Goal: Task Accomplishment & Management: Use online tool/utility

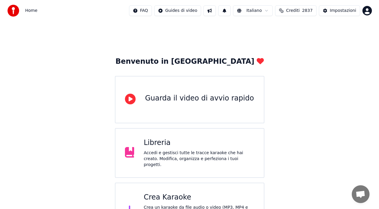
scroll to position [59, 0]
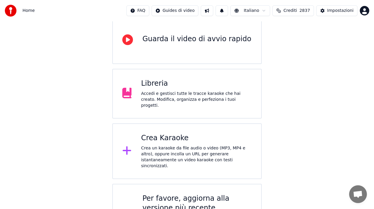
click at [174, 152] on div "Crea un karaoke da file audio o video (MP3, MP4 e altro), oppure incolla un URL…" at bounding box center [196, 157] width 111 height 24
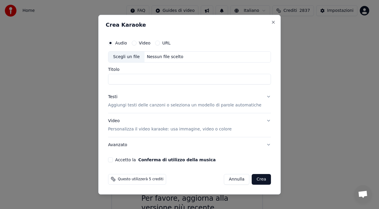
click at [151, 80] on input "Titolo" at bounding box center [189, 79] width 163 height 11
click at [137, 54] on div "Scegli un file" at bounding box center [126, 57] width 36 height 11
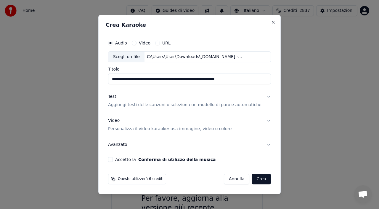
drag, startPoint x: 163, startPoint y: 79, endPoint x: 97, endPoint y: 79, distance: 65.8
click at [97, 79] on body "**********" at bounding box center [187, 98] width 374 height 314
drag, startPoint x: 218, startPoint y: 81, endPoint x: 100, endPoint y: 71, distance: 119.0
click at [100, 71] on body "**********" at bounding box center [187, 98] width 374 height 314
type input "**********"
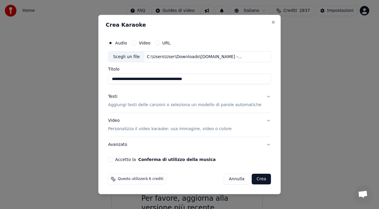
click at [135, 103] on p "Aggiungi testi delle canzoni o seleziona un modello di parole automatiche" at bounding box center [185, 105] width 154 height 6
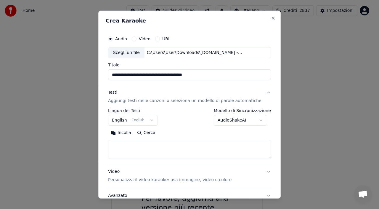
click at [140, 152] on textarea at bounding box center [189, 149] width 163 height 19
paste textarea "**********"
type textarea "**********"
click at [156, 179] on p "Personalizza il video karaoke: usa immagine, video o colore" at bounding box center [170, 180] width 124 height 6
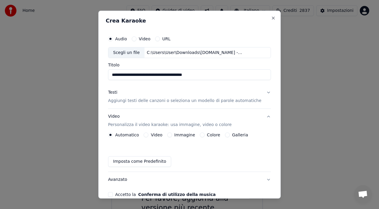
click at [178, 135] on label "Immagine" at bounding box center [185, 135] width 21 height 4
click at [172, 135] on button "Immagine" at bounding box center [169, 134] width 5 height 5
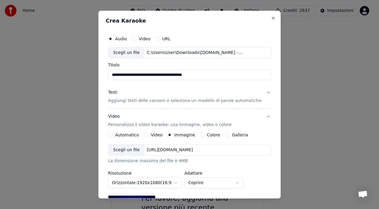
click at [160, 151] on div "[URL][DOMAIN_NAME]" at bounding box center [170, 150] width 51 height 6
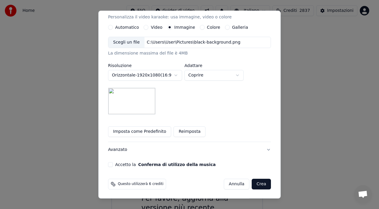
scroll to position [108, 0]
click at [113, 164] on button "Accetto la Conferma di utilizzo della musica" at bounding box center [110, 164] width 5 height 5
click at [254, 184] on button "Crea" at bounding box center [261, 183] width 19 height 11
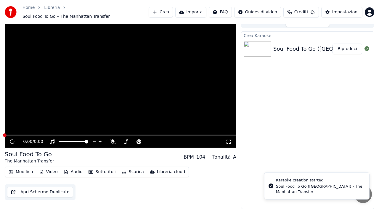
scroll to position [7, 0]
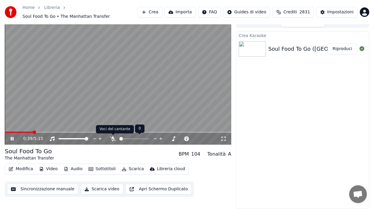
click at [112, 138] on icon at bounding box center [113, 138] width 6 height 5
click at [10, 138] on icon at bounding box center [16, 138] width 14 height 5
click at [7, 132] on span at bounding box center [21, 132] width 33 height 1
click at [12, 139] on icon at bounding box center [12, 139] width 4 height 4
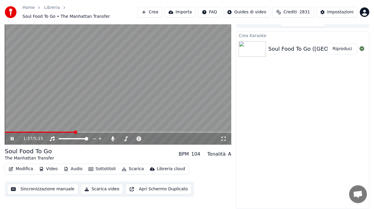
click at [10, 137] on icon at bounding box center [16, 138] width 14 height 5
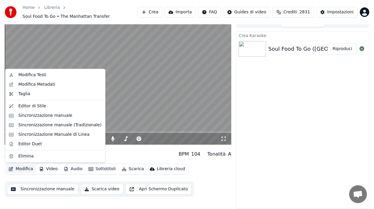
click at [18, 170] on button "Modifica" at bounding box center [20, 169] width 29 height 8
click at [25, 74] on div "Modifica Testi" at bounding box center [32, 75] width 28 height 6
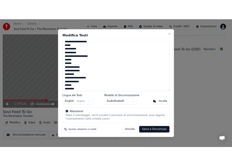
scroll to position [148, 0]
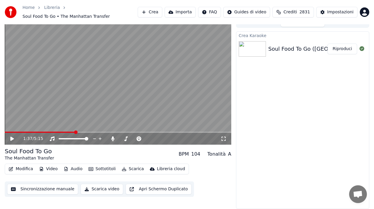
click at [11, 139] on icon at bounding box center [12, 139] width 4 height 4
click at [89, 132] on span at bounding box center [118, 132] width 227 height 1
click at [106, 132] on div "1:58 / 5:15" at bounding box center [118, 80] width 227 height 127
click at [86, 132] on span at bounding box center [47, 132] width 85 height 1
click at [79, 130] on video at bounding box center [118, 80] width 227 height 127
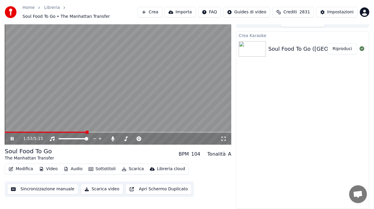
click at [76, 131] on video at bounding box center [118, 80] width 227 height 127
click at [74, 132] on span at bounding box center [39, 132] width 69 height 1
click at [12, 139] on icon at bounding box center [12, 139] width 4 height 4
click at [223, 196] on div "Modifica Video Audio Sottotitoli Scarica Libreria cloud Sincronizzazione manual…" at bounding box center [118, 180] width 227 height 33
click at [45, 132] on span at bounding box center [46, 132] width 83 height 1
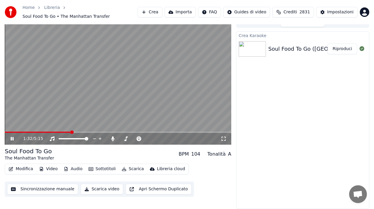
click at [14, 138] on icon at bounding box center [12, 139] width 3 height 4
click at [29, 168] on button "Modifica" at bounding box center [20, 169] width 29 height 8
click at [13, 140] on icon at bounding box center [16, 138] width 14 height 5
click at [14, 138] on icon at bounding box center [16, 138] width 14 height 5
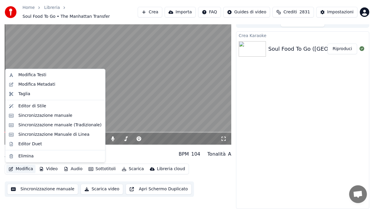
click at [16, 170] on button "Modifica" at bounding box center [20, 169] width 29 height 8
click at [37, 74] on div "Modifica Testi" at bounding box center [32, 75] width 28 height 6
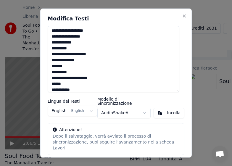
scroll to position [95, 0]
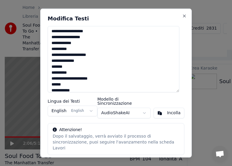
click at [102, 56] on textarea "**********" at bounding box center [114, 59] width 132 height 66
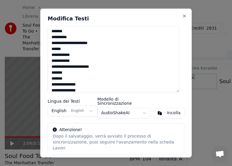
click at [118, 39] on textarea "**********" at bounding box center [114, 59] width 132 height 66
click at [118, 44] on textarea "**********" at bounding box center [114, 59] width 132 height 66
click at [108, 69] on textarea "**********" at bounding box center [114, 59] width 132 height 66
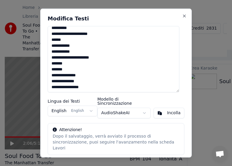
scroll to position [223, 0]
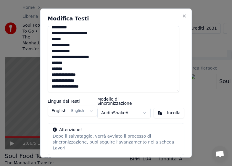
click at [106, 88] on textarea "**********" at bounding box center [114, 59] width 132 height 66
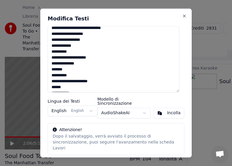
scroll to position [0, 0]
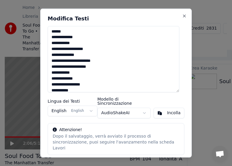
drag, startPoint x: 90, startPoint y: 88, endPoint x: 27, endPoint y: -33, distance: 136.3
click at [27, 0] on html "Home Libreria Soul Food To Go • The Manhattan Transfer Crea Importa FAQ Guides …" at bounding box center [116, 76] width 232 height 166
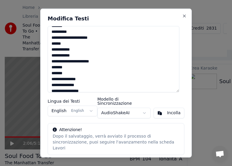
scroll to position [223, 0]
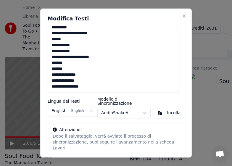
click at [95, 87] on textarea "**********" at bounding box center [114, 59] width 132 height 66
paste textarea "**********"
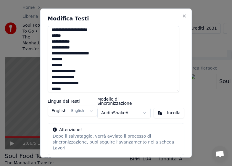
scroll to position [505, 0]
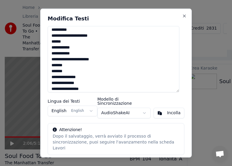
type textarea "**********"
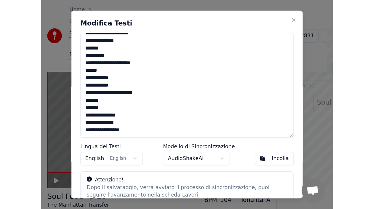
scroll to position [491, 0]
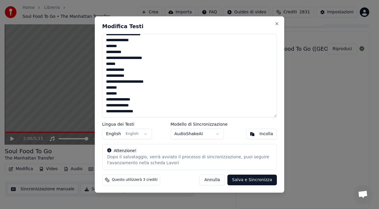
click at [253, 181] on button "Salva e Sincronizza" at bounding box center [252, 180] width 49 height 11
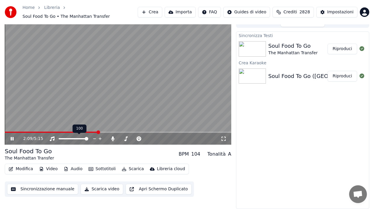
click at [81, 132] on icon at bounding box center [79, 132] width 4 height 4
click at [86, 132] on span at bounding box center [52, 132] width 94 height 1
click at [67, 133] on div "1:53 / 5:15" at bounding box center [118, 139] width 227 height 12
click at [69, 131] on video at bounding box center [118, 80] width 227 height 127
click at [68, 132] on span at bounding box center [49, 132] width 88 height 1
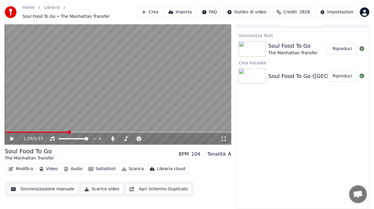
click at [11, 139] on icon at bounding box center [12, 139] width 4 height 4
click at [60, 132] on span at bounding box center [32, 132] width 55 height 1
click at [12, 139] on icon at bounding box center [16, 138] width 14 height 5
click at [37, 189] on button "Sincronizzazione manuale" at bounding box center [42, 189] width 71 height 11
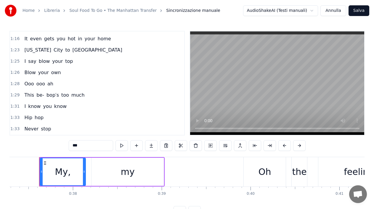
scroll to position [178, 0]
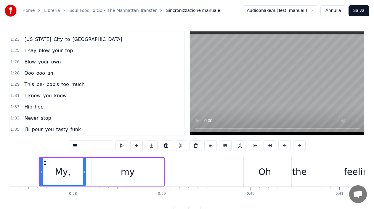
click at [31, 85] on span "This" at bounding box center [29, 84] width 11 height 7
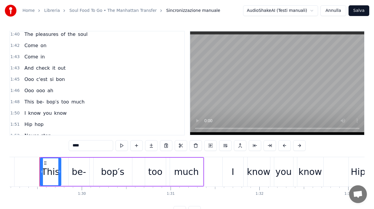
scroll to position [327, 0]
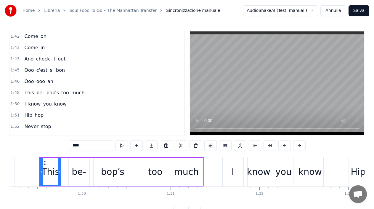
click at [27, 96] on span "This" at bounding box center [29, 92] width 11 height 7
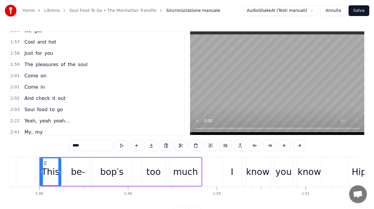
scroll to position [455, 0]
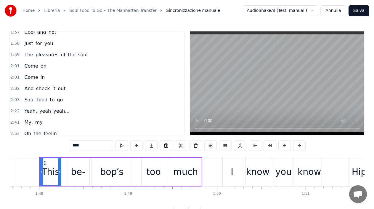
click at [31, 112] on span "Yeah," at bounding box center [31, 111] width 14 height 7
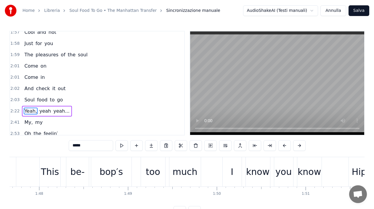
scroll to position [0, 0]
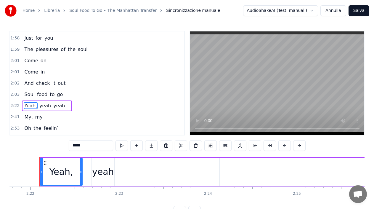
click at [51, 95] on span "to" at bounding box center [52, 94] width 6 height 7
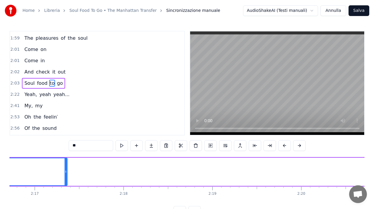
click at [56, 83] on span "go" at bounding box center [59, 83] width 7 height 7
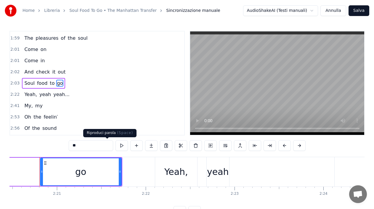
click at [116, 146] on button at bounding box center [122, 145] width 12 height 11
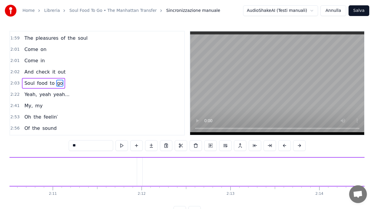
scroll to position [0, 11677]
click at [157, 178] on div "to" at bounding box center [308, 172] width 476 height 28
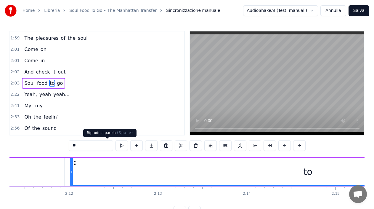
click at [116, 147] on button at bounding box center [122, 145] width 12 height 11
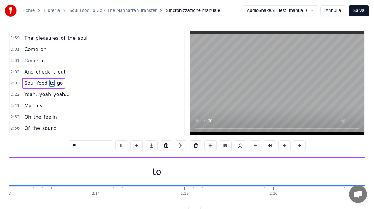
click at [116, 146] on button at bounding box center [122, 145] width 12 height 11
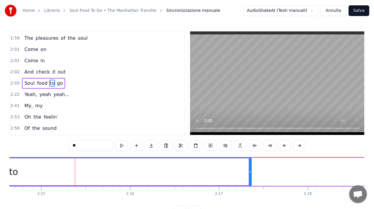
scroll to position [0, 11974]
click at [27, 85] on span "Soul" at bounding box center [30, 83] width 12 height 7
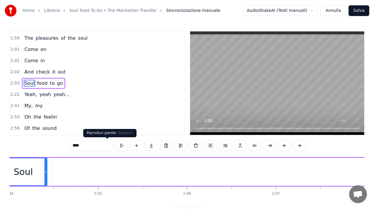
scroll to position [0, 10985]
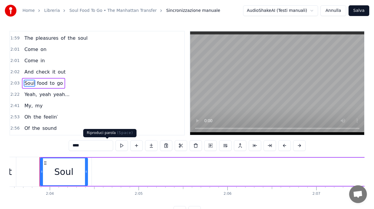
click at [116, 145] on button at bounding box center [122, 145] width 12 height 11
click at [40, 84] on span "food" at bounding box center [42, 83] width 12 height 7
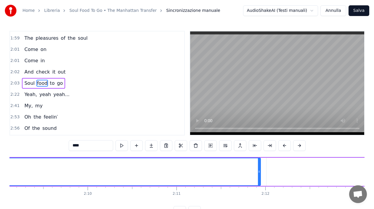
scroll to position [0, 11483]
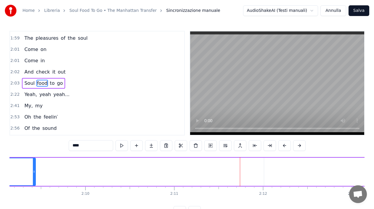
drag, startPoint x: 257, startPoint y: 170, endPoint x: 13, endPoint y: 167, distance: 243.3
click at [33, 167] on div at bounding box center [34, 171] width 2 height 27
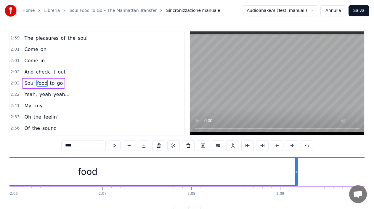
scroll to position [0, 11199]
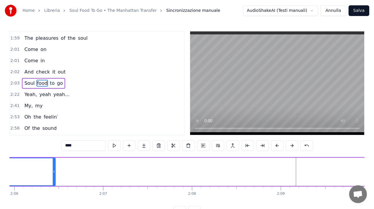
drag, startPoint x: 298, startPoint y: 172, endPoint x: 55, endPoint y: 169, distance: 243.1
click at [55, 169] on div at bounding box center [54, 171] width 2 height 27
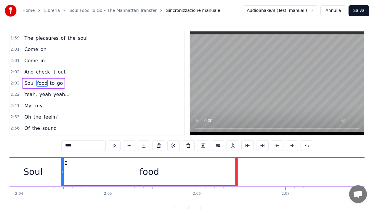
scroll to position [0, 10974]
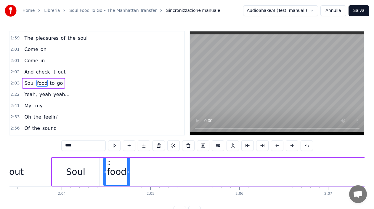
drag, startPoint x: 280, startPoint y: 179, endPoint x: 123, endPoint y: 174, distance: 156.9
click at [127, 173] on div at bounding box center [128, 171] width 2 height 27
click at [118, 176] on div "food" at bounding box center [116, 171] width 20 height 13
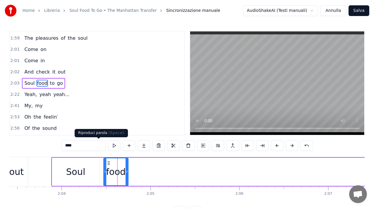
click at [108, 148] on button at bounding box center [114, 145] width 12 height 11
click at [49, 84] on span "to" at bounding box center [52, 83] width 6 height 7
type input "**"
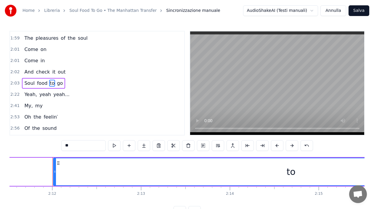
scroll to position [0, 11707]
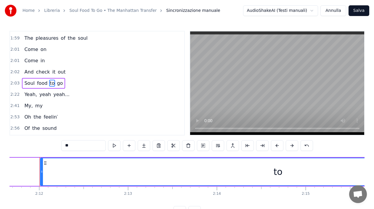
drag, startPoint x: 216, startPoint y: 169, endPoint x: 142, endPoint y: 163, distance: 74.0
click at [142, 163] on div "to" at bounding box center [278, 171] width 475 height 27
drag, startPoint x: 141, startPoint y: 167, endPoint x: 120, endPoint y: 169, distance: 20.9
click at [120, 169] on div "to" at bounding box center [278, 171] width 475 height 27
drag, startPoint x: 341, startPoint y: 171, endPoint x: 62, endPoint y: 172, distance: 278.3
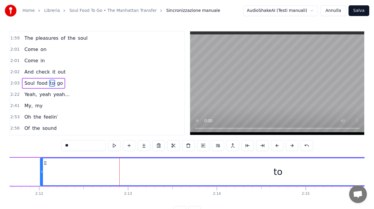
click at [277, 172] on div "to" at bounding box center [278, 171] width 475 height 27
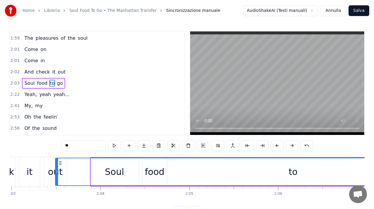
scroll to position [0, 10932]
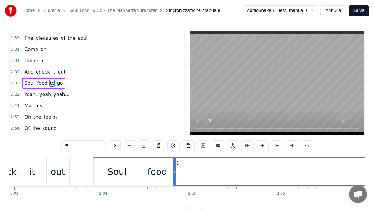
drag, startPoint x: 45, startPoint y: 163, endPoint x: 178, endPoint y: 154, distance: 133.4
click at [178, 154] on div "0:37 My, my 0:39 Oh the feelin′ 0:42 Of the sound 0:44 Precious and real and 0:…" at bounding box center [186, 124] width 355 height 186
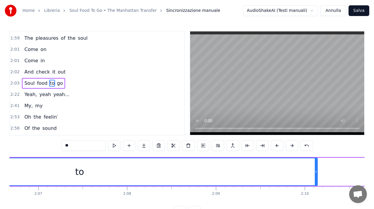
scroll to position [0, 11276]
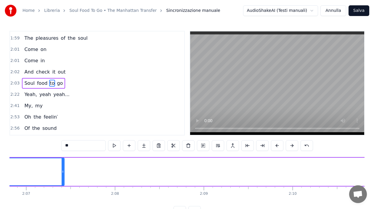
drag, startPoint x: 305, startPoint y: 179, endPoint x: 60, endPoint y: 162, distance: 245.4
click at [62, 159] on div at bounding box center [63, 171] width 2 height 27
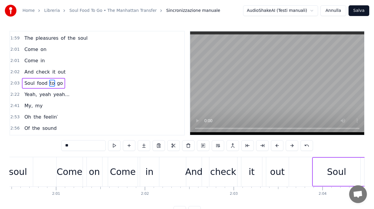
scroll to position [0, 10809]
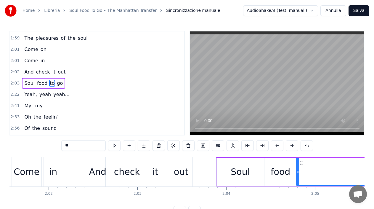
click at [361, 202] on div "Aprire la chat" at bounding box center [358, 194] width 18 height 18
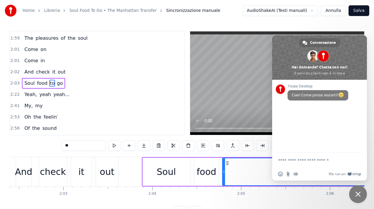
scroll to position [0, 10915]
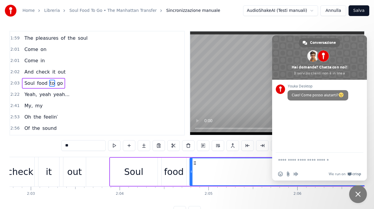
click at [329, 28] on div "Home Libreria Soul Food To Go • The Manhattan Transfer Sincronizzazione manuale…" at bounding box center [187, 108] width 374 height 217
click at [373, 185] on div "Home Libreria Soul Food To Go • The Manhattan Transfer Sincronizzazione manuale…" at bounding box center [187, 108] width 374 height 217
click at [359, 195] on span "Chiudere la chat" at bounding box center [358, 193] width 5 height 5
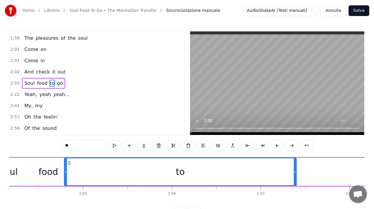
scroll to position [0, 11046]
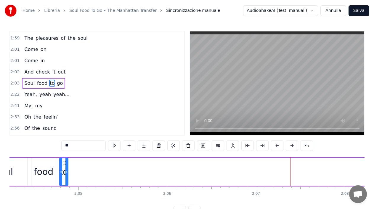
drag, startPoint x: 290, startPoint y: 179, endPoint x: 66, endPoint y: 175, distance: 223.8
click at [66, 175] on div at bounding box center [67, 171] width 2 height 27
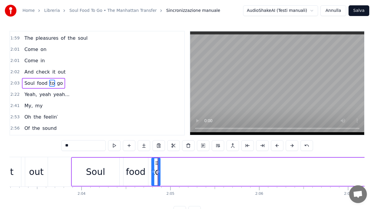
click at [65, 156] on div "0:37 My, my 0:39 Oh the feelin′ 0:42 Of the sound 0:44 Precious and real and 0:…" at bounding box center [186, 124] width 355 height 186
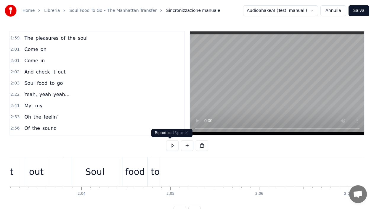
click at [171, 143] on button at bounding box center [172, 145] width 12 height 11
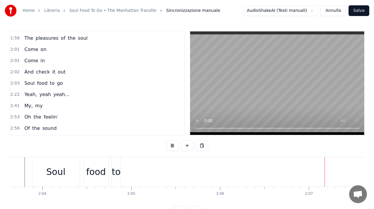
click at [171, 143] on button at bounding box center [172, 145] width 12 height 11
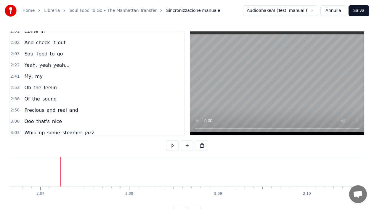
scroll to position [501, 0]
click at [56, 55] on span "go" at bounding box center [59, 53] width 7 height 7
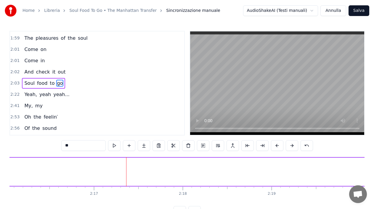
scroll to position [0, 12184]
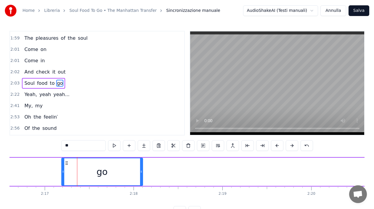
drag, startPoint x: 353, startPoint y: 165, endPoint x: 52, endPoint y: 162, distance: 300.8
click at [64, 162] on icon at bounding box center [66, 163] width 5 height 5
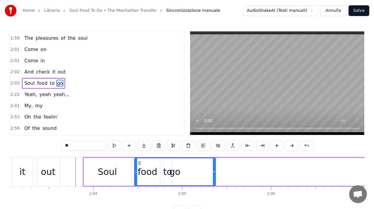
scroll to position [0, 10933]
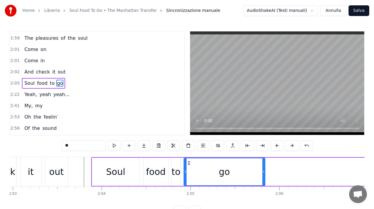
drag, startPoint x: 52, startPoint y: 162, endPoint x: 191, endPoint y: 170, distance: 138.9
click at [191, 170] on div "go" at bounding box center [224, 171] width 81 height 27
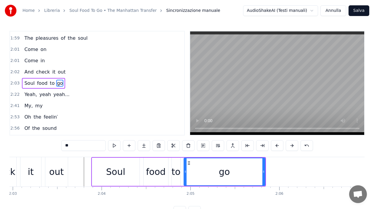
click at [160, 181] on div "food" at bounding box center [156, 172] width 25 height 28
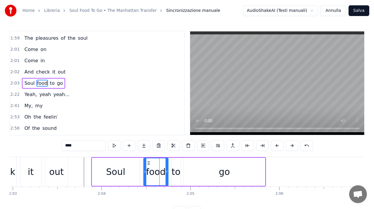
click at [130, 181] on div "Soul" at bounding box center [115, 172] width 47 height 28
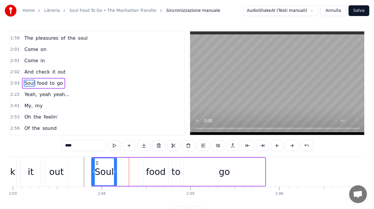
drag, startPoint x: 138, startPoint y: 180, endPoint x: 115, endPoint y: 178, distance: 22.9
click at [115, 178] on div at bounding box center [115, 171] width 2 height 27
drag, startPoint x: 161, startPoint y: 179, endPoint x: 148, endPoint y: 180, distance: 13.6
click at [148, 180] on div "food" at bounding box center [156, 172] width 25 height 28
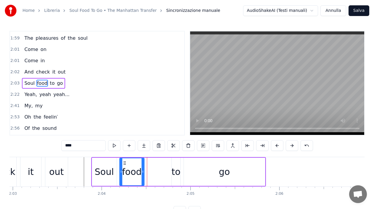
drag, startPoint x: 140, startPoint y: 163, endPoint x: 125, endPoint y: 163, distance: 15.1
click at [125, 163] on icon at bounding box center [124, 163] width 5 height 5
click at [175, 180] on div "to" at bounding box center [176, 172] width 9 height 28
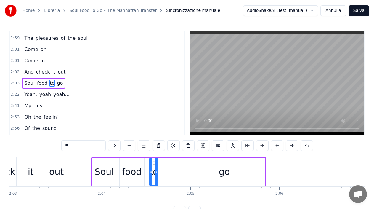
drag, startPoint x: 177, startPoint y: 162, endPoint x: 154, endPoint y: 164, distance: 22.3
click at [154, 164] on icon at bounding box center [154, 163] width 5 height 5
click at [158, 178] on div "to" at bounding box center [153, 172] width 9 height 28
drag, startPoint x: 157, startPoint y: 181, endPoint x: 167, endPoint y: 181, distance: 10.4
click at [167, 181] on div at bounding box center [167, 171] width 2 height 27
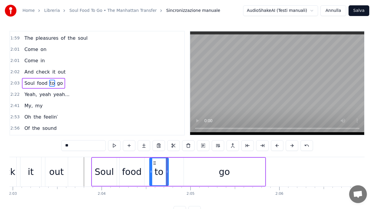
drag, startPoint x: 217, startPoint y: 178, endPoint x: 207, endPoint y: 177, distance: 9.9
click at [207, 177] on div "go" at bounding box center [224, 172] width 81 height 28
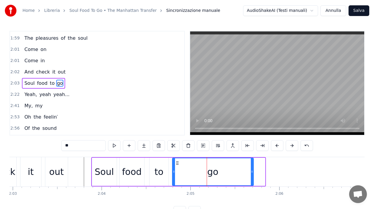
drag, startPoint x: 189, startPoint y: 162, endPoint x: 177, endPoint y: 164, distance: 11.7
click at [177, 164] on icon at bounding box center [177, 163] width 5 height 5
click at [100, 167] on div "Soul" at bounding box center [104, 171] width 19 height 13
type input "****"
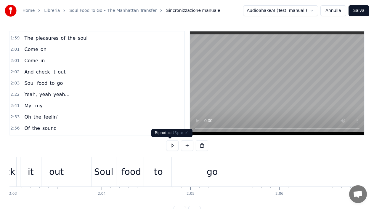
click at [170, 143] on button at bounding box center [172, 145] width 12 height 11
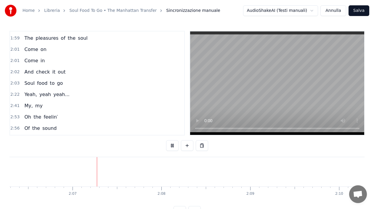
scroll to position [0, 11234]
click at [170, 143] on button at bounding box center [172, 145] width 12 height 11
click at [26, 96] on span "Yeah," at bounding box center [31, 94] width 14 height 7
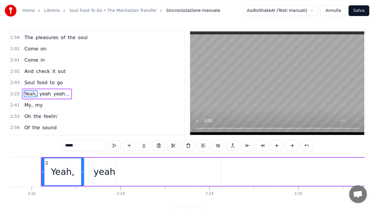
scroll to position [0, 12605]
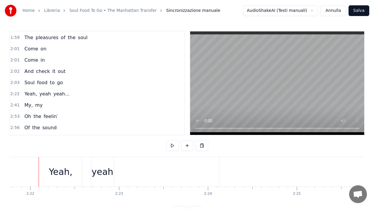
scroll to position [0, 12605]
click at [50, 165] on div "Yeah," at bounding box center [61, 171] width 42 height 29
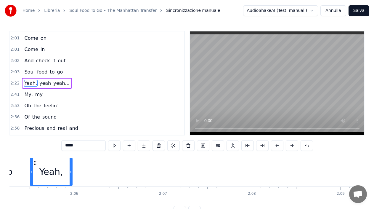
scroll to position [0, 11114]
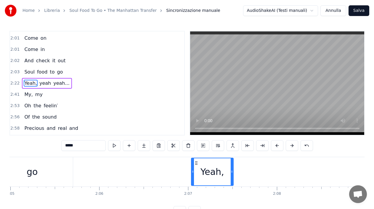
drag, startPoint x: 46, startPoint y: 164, endPoint x: 197, endPoint y: 168, distance: 150.6
click at [197, 168] on div "Yeah," at bounding box center [212, 171] width 41 height 27
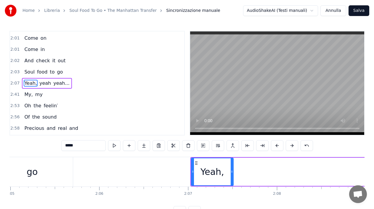
click at [40, 82] on span "yeah" at bounding box center [45, 83] width 13 height 7
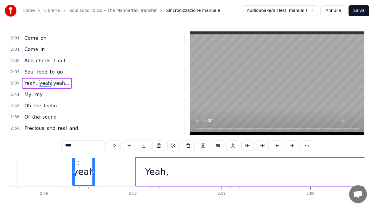
scroll to position [0, 11160]
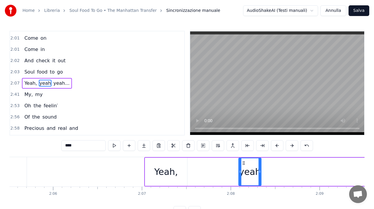
drag, startPoint x: 45, startPoint y: 163, endPoint x: 243, endPoint y: 171, distance: 198.7
click at [243, 171] on div "yeah" at bounding box center [250, 171] width 22 height 27
click at [57, 84] on span "yeah..." at bounding box center [61, 83] width 17 height 7
type input "*******"
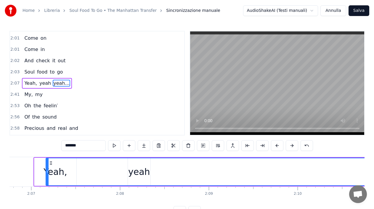
scroll to position [0, 11270]
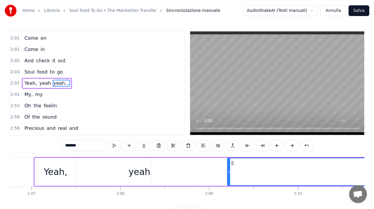
drag, startPoint x: 45, startPoint y: 164, endPoint x: 232, endPoint y: 165, distance: 187.3
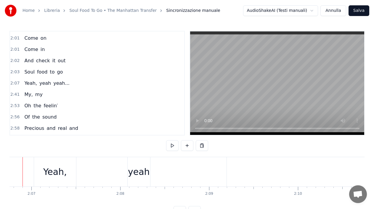
scroll to position [0, 11254]
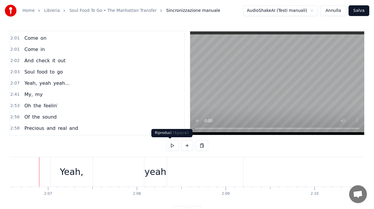
click at [174, 148] on button at bounding box center [172, 145] width 12 height 11
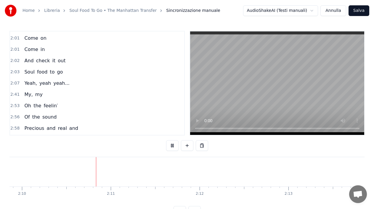
scroll to position [0, 11551]
click at [174, 148] on button at bounding box center [172, 145] width 12 height 11
click at [51, 87] on div "Yeah, yeah yeah..." at bounding box center [47, 83] width 50 height 11
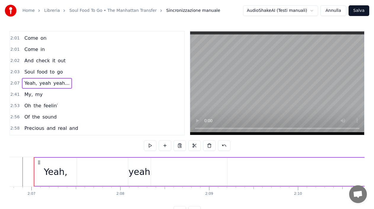
scroll to position [0, 11265]
click at [53, 82] on span "yeah..." at bounding box center [61, 83] width 17 height 7
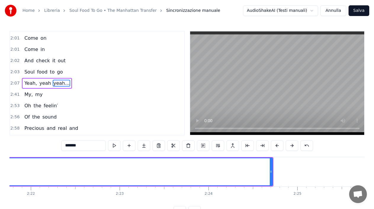
scroll to position [0, 12640]
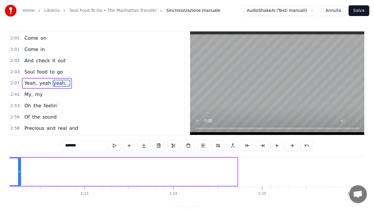
drag, startPoint x: 237, startPoint y: 178, endPoint x: 20, endPoint y: 159, distance: 217.5
click at [20, 159] on div at bounding box center [19, 171] width 2 height 27
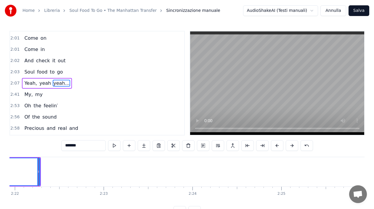
scroll to position [0, 12620]
drag, startPoint x: 39, startPoint y: 177, endPoint x: 0, endPoint y: 170, distance: 39.5
click at [0, 170] on div "Home Libreria Soul Food To Go • The Manhattan Transfer Sincronizzazione manuale…" at bounding box center [187, 108] width 374 height 217
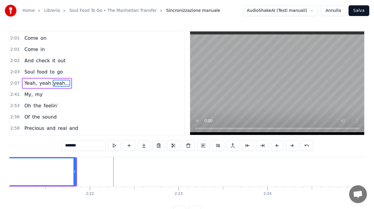
scroll to position [0, 12450]
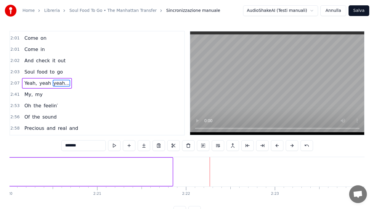
drag, startPoint x: 171, startPoint y: 172, endPoint x: 0, endPoint y: 168, distance: 171.1
click at [0, 168] on div "Home Libreria Soul Food To Go • The Manhattan Transfer Sincronizzazione manuale…" at bounding box center [187, 108] width 374 height 217
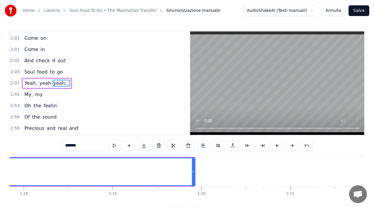
scroll to position [0, 12305]
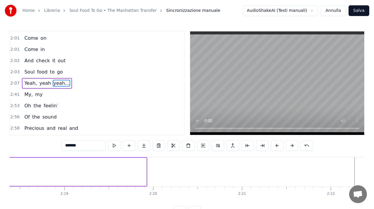
drag, startPoint x: 145, startPoint y: 178, endPoint x: 0, endPoint y: 168, distance: 145.2
click at [0, 168] on div "Home Libreria Soul Food To Go • The Manhattan Transfer Sincronizzazione manuale…" at bounding box center [187, 108] width 374 height 217
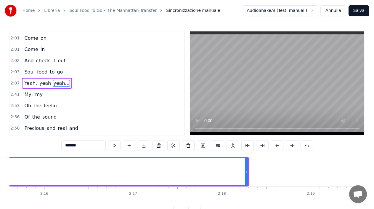
scroll to position [0, 12044]
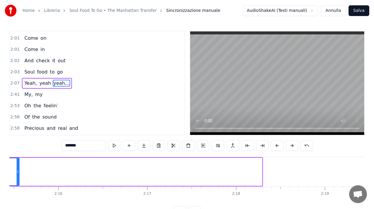
drag, startPoint x: 261, startPoint y: 180, endPoint x: 18, endPoint y: 180, distance: 243.0
click at [18, 180] on div at bounding box center [18, 171] width 2 height 27
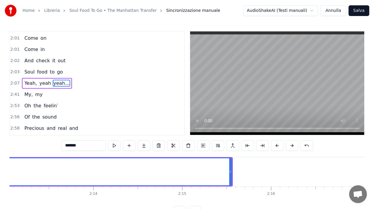
scroll to position [0, 11821]
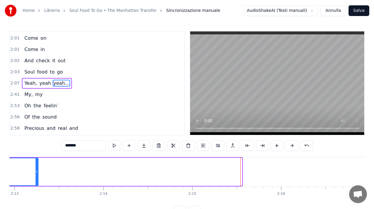
drag, startPoint x: 240, startPoint y: 181, endPoint x: 36, endPoint y: 180, distance: 203.9
click at [36, 180] on div at bounding box center [37, 171] width 2 height 27
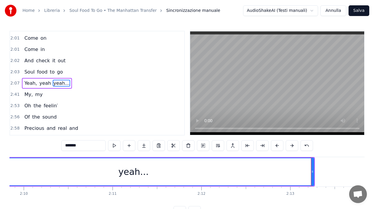
scroll to position [0, 11544]
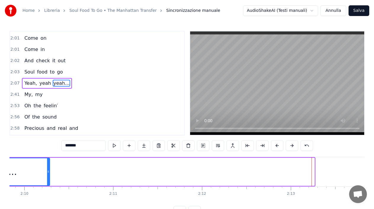
drag, startPoint x: 313, startPoint y: 179, endPoint x: 48, endPoint y: 173, distance: 265.0
click at [48, 173] on div at bounding box center [48, 171] width 2 height 27
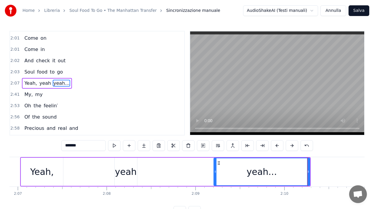
scroll to position [0, 11284]
click at [52, 178] on div "Yeah," at bounding box center [43, 171] width 24 height 13
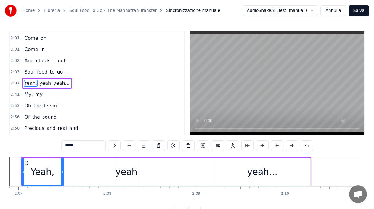
click at [125, 177] on div "yeah" at bounding box center [127, 171] width 22 height 13
type input "****"
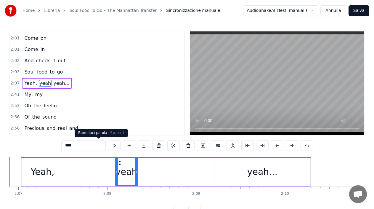
click at [108, 145] on button at bounding box center [114, 145] width 12 height 11
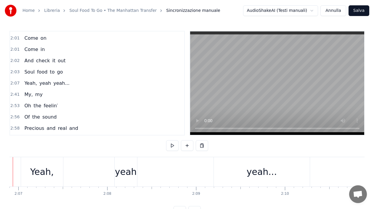
scroll to position [0, 11257]
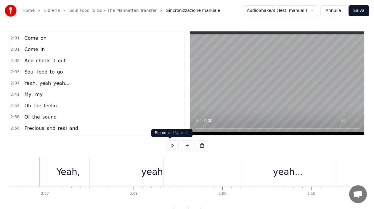
click at [171, 147] on button at bounding box center [172, 145] width 12 height 11
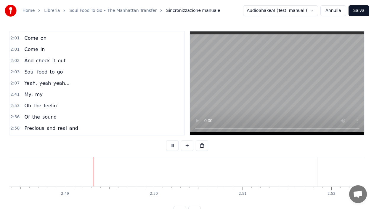
scroll to position [0, 14984]
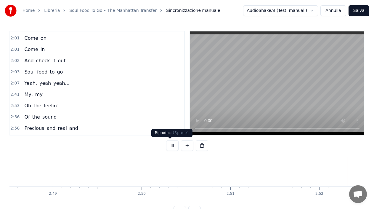
click at [171, 147] on button at bounding box center [172, 145] width 12 height 11
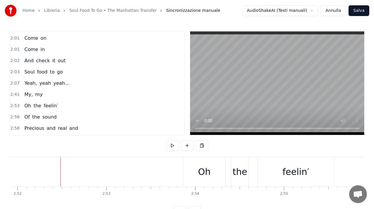
scroll to position [0, 15307]
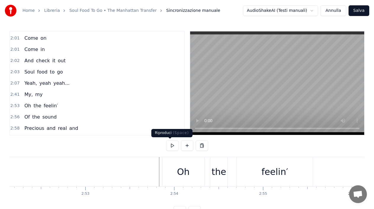
click at [168, 146] on button at bounding box center [172, 145] width 12 height 11
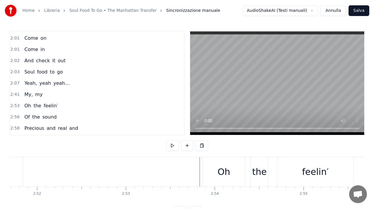
scroll to position [0, 15259]
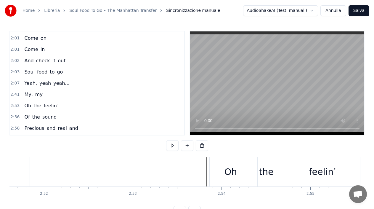
click at [27, 96] on span "My," at bounding box center [28, 94] width 9 height 7
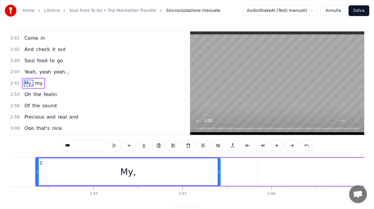
scroll to position [0, 14316]
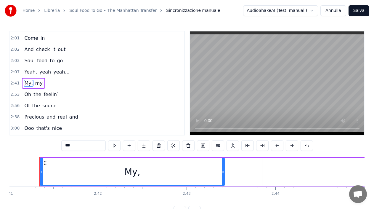
click at [39, 83] on span "my" at bounding box center [39, 83] width 9 height 7
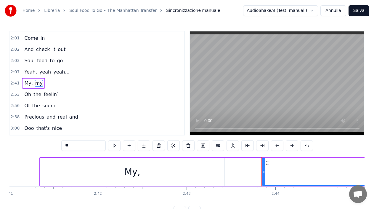
click at [25, 95] on span "Oh" at bounding box center [28, 94] width 8 height 7
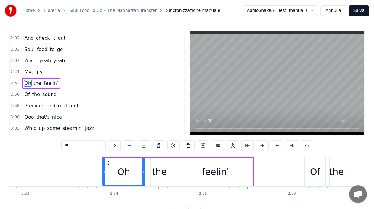
scroll to position [0, 15429]
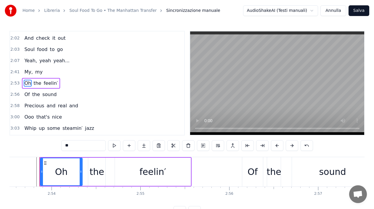
click at [37, 70] on span "my" at bounding box center [39, 71] width 9 height 7
type input "**"
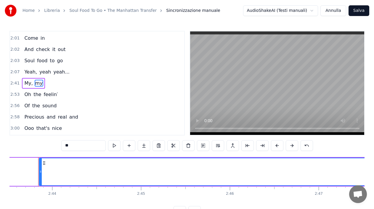
scroll to position [0, 14538]
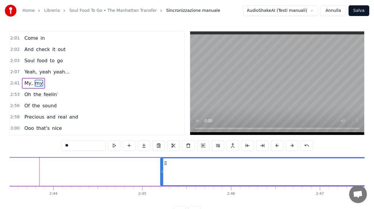
drag, startPoint x: 44, startPoint y: 162, endPoint x: 167, endPoint y: 167, distance: 122.8
click at [164, 164] on icon at bounding box center [165, 163] width 5 height 5
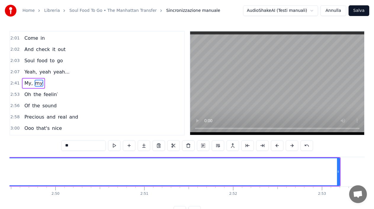
scroll to position [0, 15072]
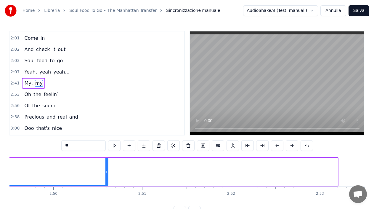
drag, startPoint x: 337, startPoint y: 183, endPoint x: 104, endPoint y: 178, distance: 233.3
click at [106, 178] on div at bounding box center [107, 171] width 2 height 27
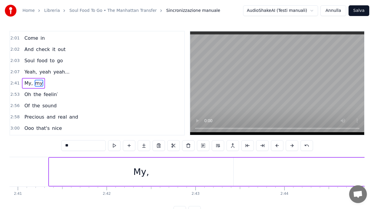
scroll to position [0, 14331]
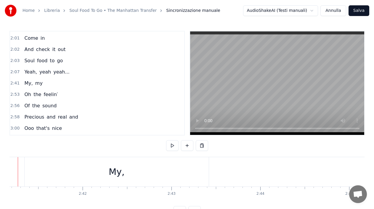
click at [98, 175] on div "My," at bounding box center [117, 171] width 184 height 29
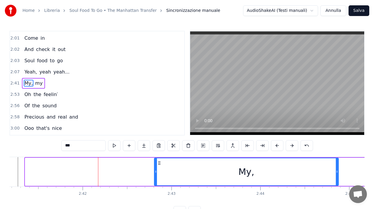
drag, startPoint x: 29, startPoint y: 163, endPoint x: 159, endPoint y: 160, distance: 129.3
click at [159, 160] on div "My," at bounding box center [247, 171] width 184 height 27
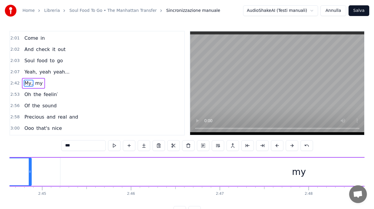
scroll to position [0, 14640]
click at [35, 84] on span "my" at bounding box center [39, 83] width 9 height 7
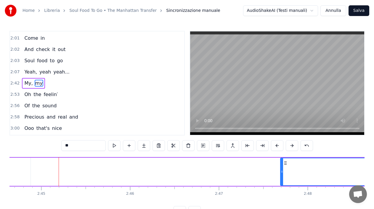
drag, startPoint x: 64, startPoint y: 164, endPoint x: 286, endPoint y: 169, distance: 222.4
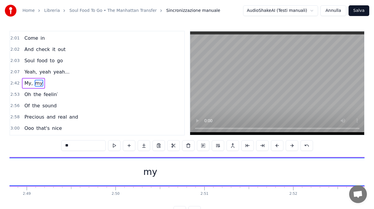
scroll to position [0, 15019]
click at [335, 183] on div "my" at bounding box center [141, 171] width 477 height 27
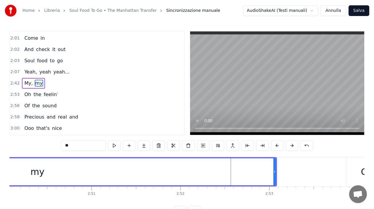
scroll to position [0, 15161]
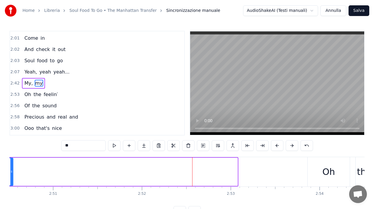
drag, startPoint x: 237, startPoint y: 169, endPoint x: 12, endPoint y: 169, distance: 224.7
click at [12, 169] on div at bounding box center [11, 171] width 2 height 27
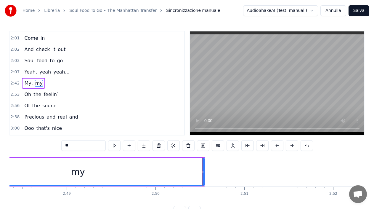
scroll to position [0, 14955]
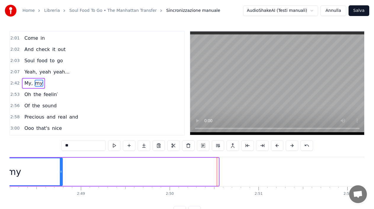
drag, startPoint x: 218, startPoint y: 176, endPoint x: 62, endPoint y: 174, distance: 156.2
click at [62, 174] on div at bounding box center [61, 171] width 2 height 27
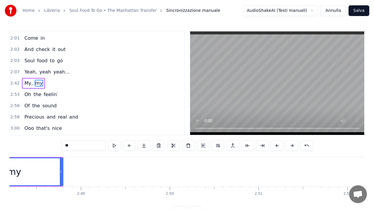
click at [8, 203] on div "Home Libreria Soul Food To Go • The Manhattan Transfer Sincronizzazione manuale…" at bounding box center [187, 108] width 374 height 217
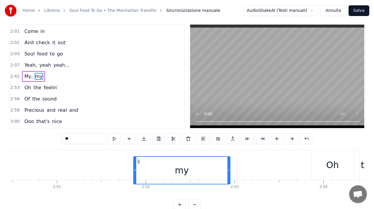
scroll to position [10, 0]
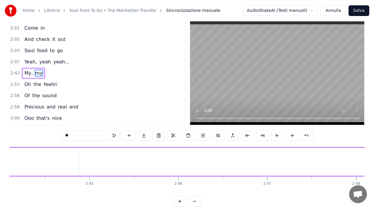
scroll to position [0, 14588]
click at [24, 73] on span "My," at bounding box center [28, 73] width 9 height 7
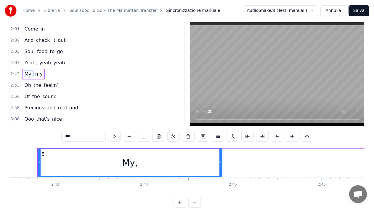
scroll to position [0, 14445]
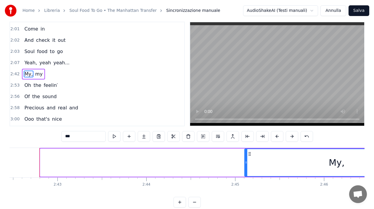
drag, startPoint x: 45, startPoint y: 154, endPoint x: 250, endPoint y: 152, distance: 204.5
click at [250, 152] on icon at bounding box center [249, 153] width 5 height 5
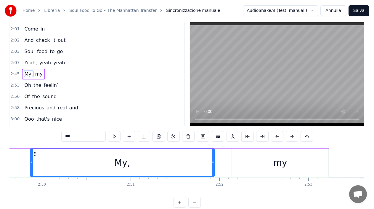
scroll to position [0, 15073]
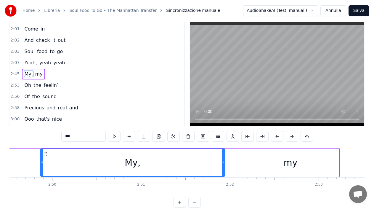
drag, startPoint x: 250, startPoint y: 153, endPoint x: 46, endPoint y: 167, distance: 204.7
click at [46, 167] on div "My," at bounding box center [133, 162] width 184 height 27
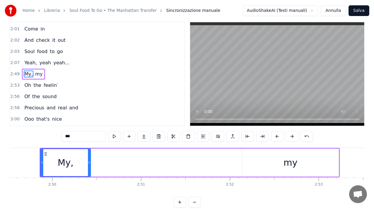
drag, startPoint x: 224, startPoint y: 172, endPoint x: 90, endPoint y: 171, distance: 134.3
click at [90, 171] on div at bounding box center [89, 162] width 2 height 27
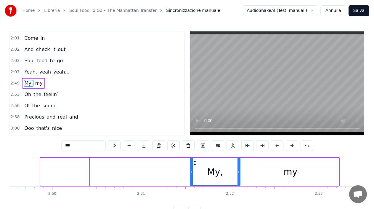
drag, startPoint x: 45, startPoint y: 163, endPoint x: 195, endPoint y: 158, distance: 149.7
click at [195, 158] on div "My," at bounding box center [215, 171] width 49 height 27
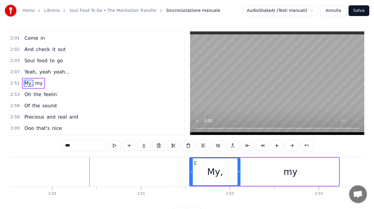
click at [339, 177] on div "my" at bounding box center [290, 172] width 97 height 28
type input "**"
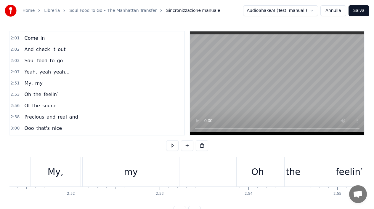
scroll to position [0, 15218]
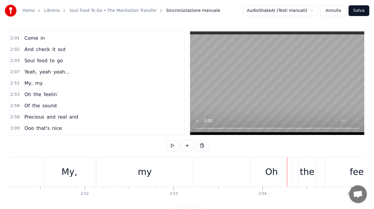
click at [140, 170] on div "my" at bounding box center [145, 171] width 14 height 13
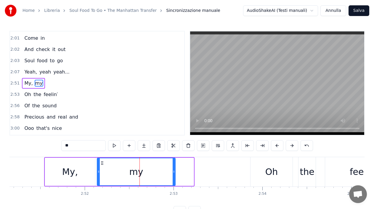
drag, startPoint x: 193, startPoint y: 173, endPoint x: 175, endPoint y: 172, distance: 18.4
click at [175, 172] on icon at bounding box center [174, 171] width 2 height 5
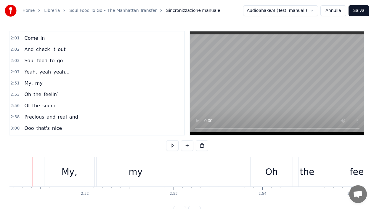
scroll to position [0, 15212]
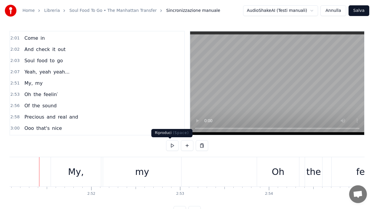
click at [171, 145] on button at bounding box center [172, 145] width 12 height 11
click at [170, 148] on button at bounding box center [172, 145] width 12 height 11
click at [53, 72] on span "yeah..." at bounding box center [61, 71] width 17 height 7
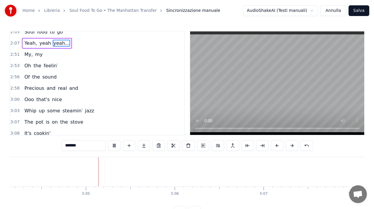
scroll to position [0, 27049]
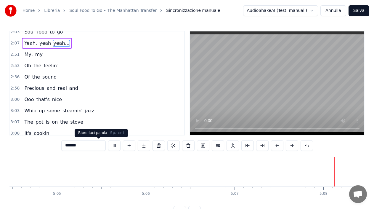
click at [108, 147] on button at bounding box center [114, 145] width 12 height 11
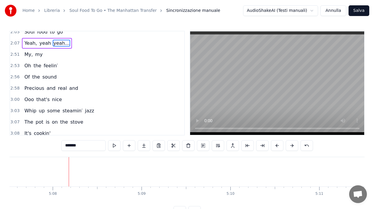
scroll to position [0, 27361]
click at [359, 12] on button "Salva" at bounding box center [359, 10] width 21 height 11
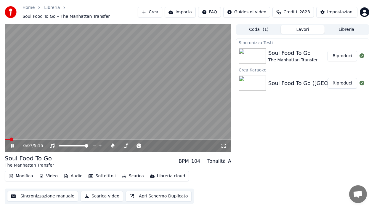
click at [12, 146] on icon at bounding box center [12, 146] width 3 height 4
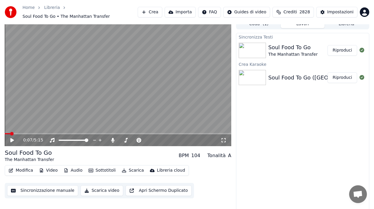
scroll to position [7, 0]
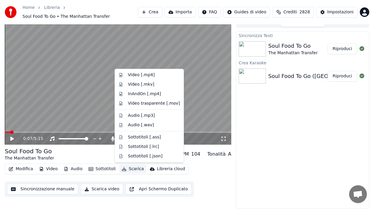
click at [127, 169] on button "Scarica" at bounding box center [132, 169] width 27 height 8
click at [137, 75] on div "Video [.mp4]" at bounding box center [141, 75] width 27 height 6
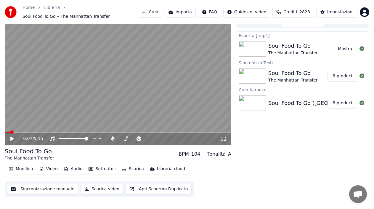
click at [348, 46] on button "Mostra" at bounding box center [345, 49] width 24 height 11
click at [52, 138] on icon at bounding box center [52, 138] width 5 height 5
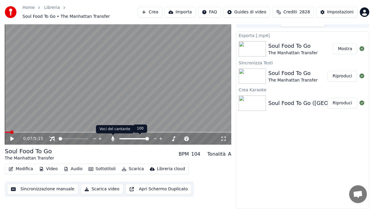
click at [112, 139] on icon at bounding box center [112, 138] width 3 height 5
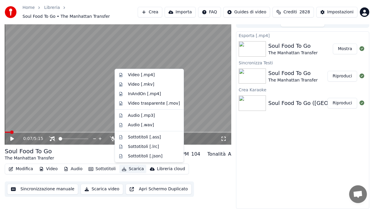
click at [131, 170] on button "Scarica" at bounding box center [132, 169] width 27 height 8
click at [136, 74] on div "Video [.mp4]" at bounding box center [141, 75] width 27 height 6
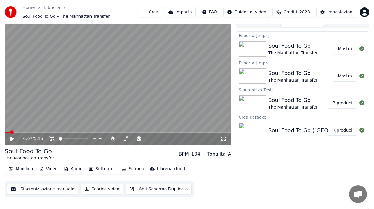
click at [351, 48] on button "Mostra" at bounding box center [345, 49] width 24 height 11
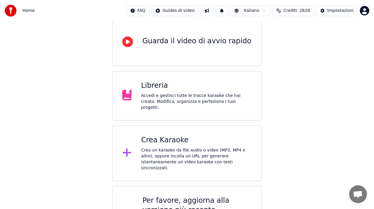
scroll to position [59, 0]
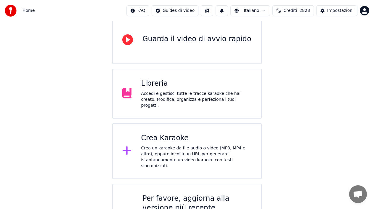
click at [177, 84] on div "Libreria" at bounding box center [196, 83] width 111 height 9
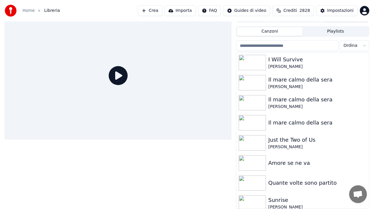
scroll to position [9, 0]
click at [272, 30] on button "Canzoni" at bounding box center [270, 31] width 66 height 9
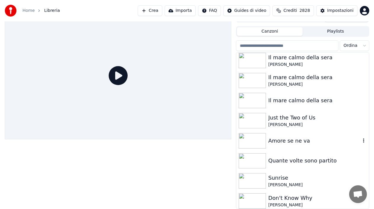
scroll to position [0, 0]
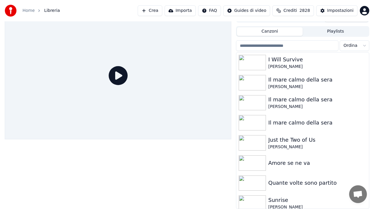
click at [328, 28] on div "Canzoni Playlists" at bounding box center [302, 31] width 133 height 11
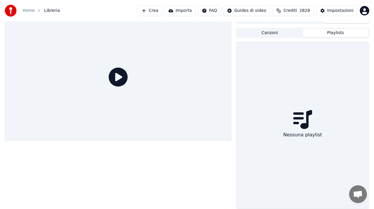
click at [283, 31] on button "Canzoni" at bounding box center [270, 33] width 66 height 9
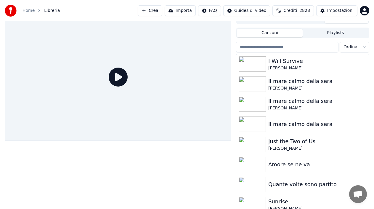
click at [27, 11] on link "Home" at bounding box center [29, 11] width 12 height 6
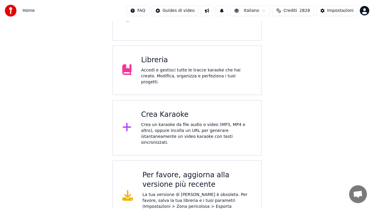
scroll to position [91, 0]
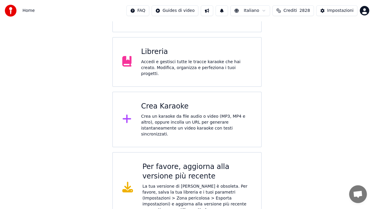
click at [160, 122] on div "Crea un karaoke da file audio o video (MP3, MP4 e altro), oppure incolla un URL…" at bounding box center [196, 126] width 111 height 24
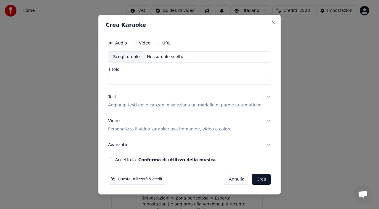
click at [160, 122] on div "Video Personalizza il video karaoke: usa immagine, video o colore" at bounding box center [170, 125] width 124 height 14
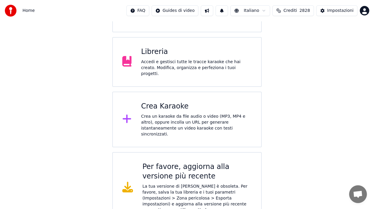
click at [157, 61] on div "Accedi e gestisci tutte le tracce karaoke che hai creato. Modifica, organizza e…" at bounding box center [196, 68] width 111 height 18
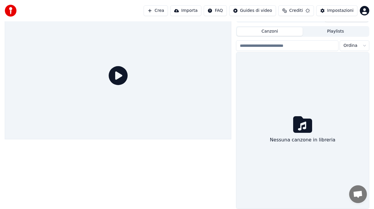
scroll to position [9, 0]
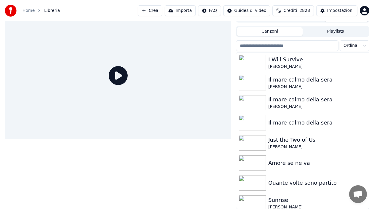
click at [312, 45] on input "search" at bounding box center [287, 45] width 103 height 11
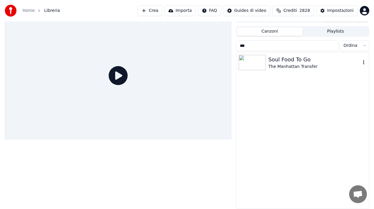
type input "***"
click at [255, 56] on img at bounding box center [252, 62] width 27 height 15
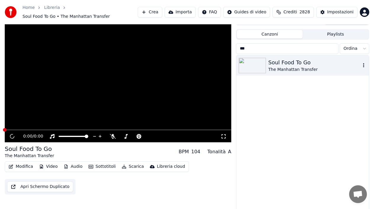
scroll to position [12, 0]
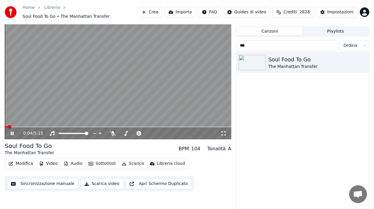
click at [12, 132] on icon at bounding box center [16, 133] width 14 height 5
click at [62, 185] on button "Sincronizzazione manuale" at bounding box center [42, 183] width 71 height 11
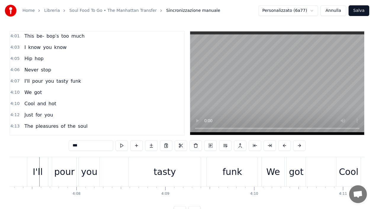
scroll to position [978, 0]
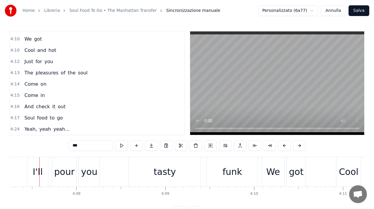
click at [56, 121] on span "go" at bounding box center [59, 117] width 7 height 7
type input "**"
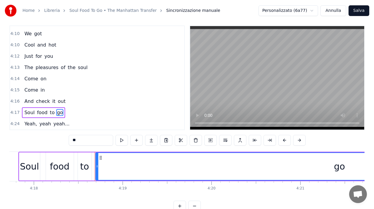
scroll to position [0, 22972]
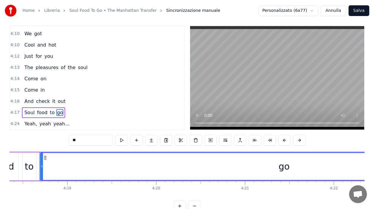
click at [351, 170] on div "go" at bounding box center [285, 166] width 488 height 27
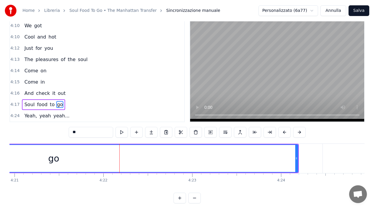
scroll to position [0, 23283]
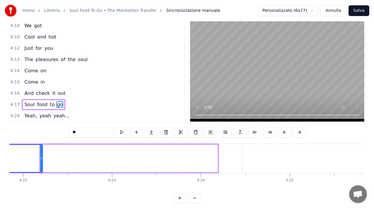
drag, startPoint x: 216, startPoint y: 158, endPoint x: 41, endPoint y: 150, distance: 175.4
click at [41, 150] on div at bounding box center [41, 158] width 2 height 27
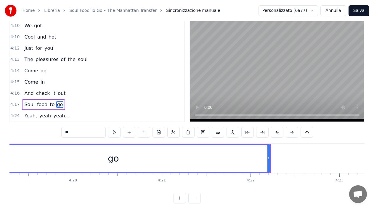
scroll to position [0, 23045]
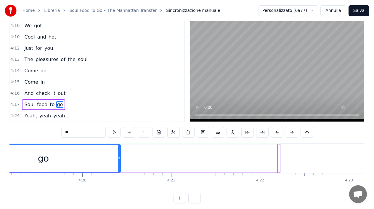
drag, startPoint x: 279, startPoint y: 170, endPoint x: 120, endPoint y: 170, distance: 159.2
click at [120, 170] on div at bounding box center [119, 158] width 2 height 27
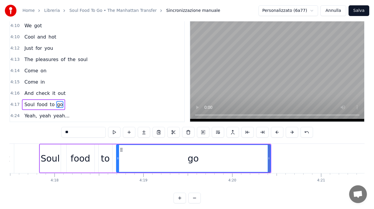
scroll to position [0, 22891]
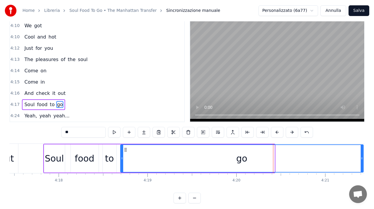
drag, startPoint x: 274, startPoint y: 167, endPoint x: 363, endPoint y: 164, distance: 89.0
click at [363, 164] on div at bounding box center [362, 158] width 2 height 27
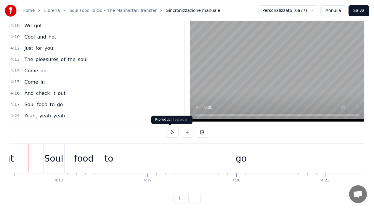
scroll to position [0, 22880]
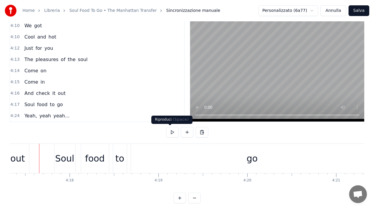
click at [170, 133] on button at bounding box center [172, 132] width 12 height 11
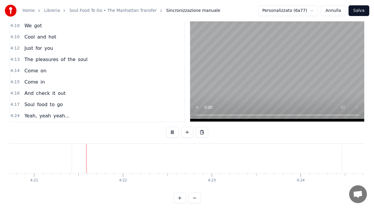
scroll to position [0, 23189]
click at [170, 133] on button at bounding box center [172, 132] width 12 height 11
click at [28, 116] on span "Yeah," at bounding box center [31, 115] width 14 height 7
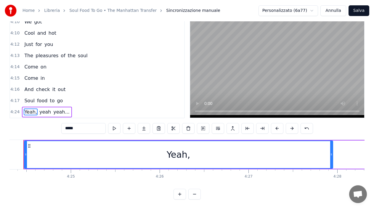
scroll to position [0, 23486]
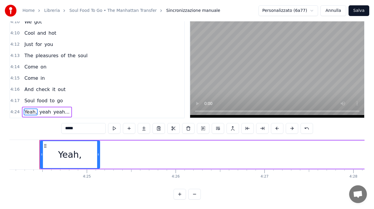
drag, startPoint x: 348, startPoint y: 149, endPoint x: 99, endPoint y: 151, distance: 249.3
click at [99, 152] on icon at bounding box center [98, 154] width 2 height 5
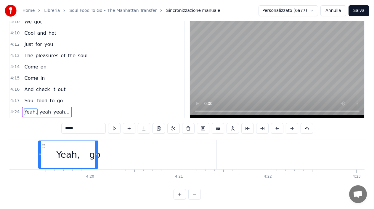
scroll to position [0, 23026]
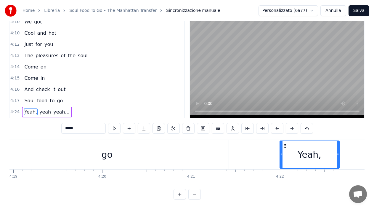
drag, startPoint x: 39, startPoint y: 142, endPoint x: 285, endPoint y: 142, distance: 246.6
click at [285, 147] on circle at bounding box center [285, 147] width 0 height 0
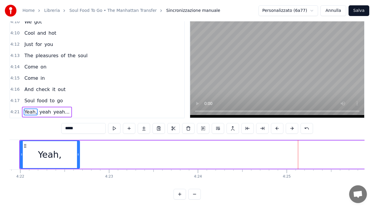
scroll to position [0, 23286]
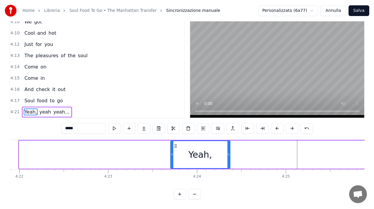
drag, startPoint x: 24, startPoint y: 142, endPoint x: 176, endPoint y: 146, distance: 151.5
click at [176, 146] on div "Yeah," at bounding box center [200, 154] width 59 height 27
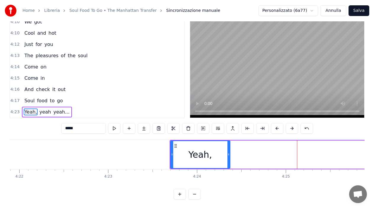
click at [39, 108] on span "yeah" at bounding box center [45, 111] width 13 height 7
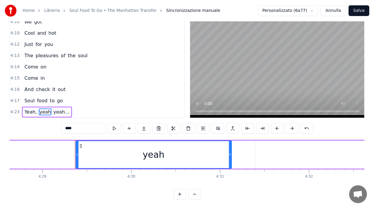
scroll to position [0, 23921]
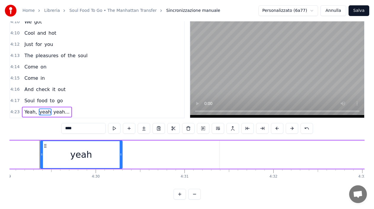
drag, startPoint x: 195, startPoint y: 154, endPoint x: 95, endPoint y: 154, distance: 100.8
click at [120, 154] on div at bounding box center [121, 154] width 2 height 27
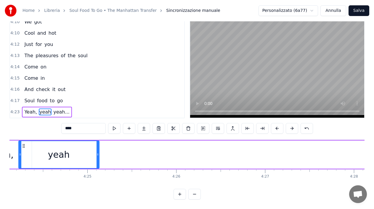
scroll to position [0, 23466]
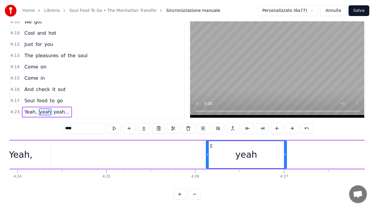
drag, startPoint x: 44, startPoint y: 142, endPoint x: 210, endPoint y: 145, distance: 166.0
click at [210, 145] on div "yeah" at bounding box center [247, 154] width 80 height 27
click at [42, 108] on span "yeah" at bounding box center [45, 111] width 13 height 7
click at [30, 108] on span "Yeah," at bounding box center [31, 111] width 14 height 7
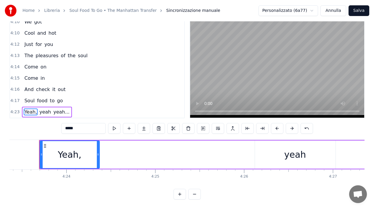
scroll to position [0, 23417]
click at [298, 148] on div "yeah" at bounding box center [296, 154] width 22 height 13
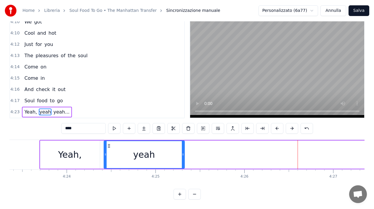
drag, startPoint x: 261, startPoint y: 141, endPoint x: 109, endPoint y: 143, distance: 151.2
click at [109, 143] on div "yeah" at bounding box center [144, 154] width 80 height 27
drag, startPoint x: 184, startPoint y: 151, endPoint x: 151, endPoint y: 152, distance: 33.2
click at [151, 152] on div at bounding box center [150, 154] width 2 height 27
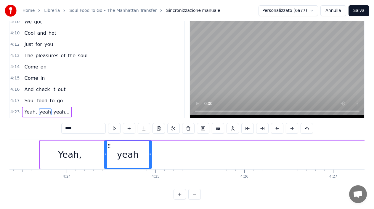
click at [55, 108] on span "yeah..." at bounding box center [61, 111] width 17 height 7
type input "*******"
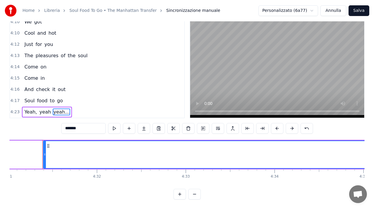
scroll to position [0, 24101]
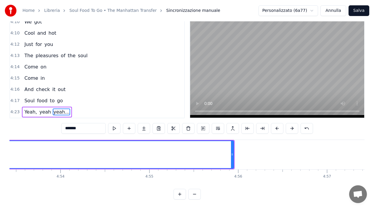
scroll to position [0, 26093]
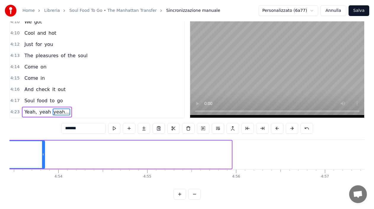
drag, startPoint x: 230, startPoint y: 158, endPoint x: 43, endPoint y: 158, distance: 187.0
click at [43, 158] on div at bounding box center [43, 154] width 2 height 27
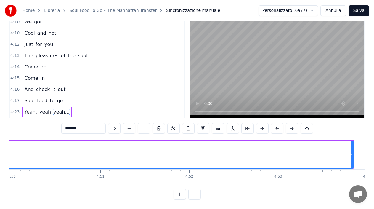
scroll to position [0, 25784]
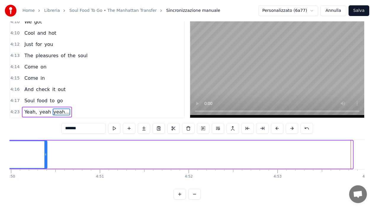
drag, startPoint x: 350, startPoint y: 144, endPoint x: 38, endPoint y: 145, distance: 312.7
click at [44, 145] on div at bounding box center [45, 154] width 2 height 27
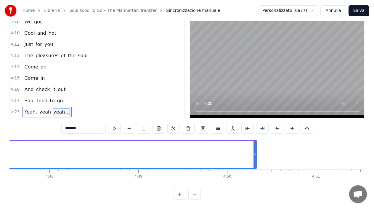
scroll to position [0, 25533]
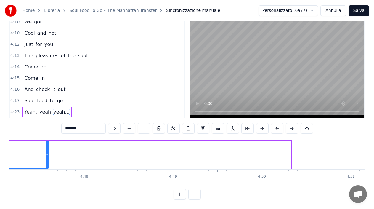
drag, startPoint x: 290, startPoint y: 152, endPoint x: 47, endPoint y: 161, distance: 242.9
click at [47, 161] on div at bounding box center [47, 154] width 2 height 27
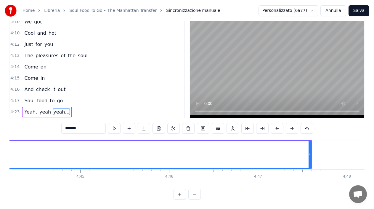
scroll to position [0, 25261]
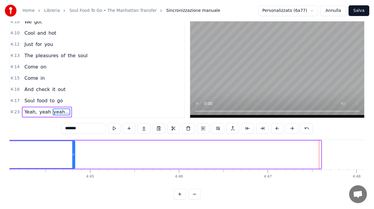
drag, startPoint x: 321, startPoint y: 160, endPoint x: 58, endPoint y: 151, distance: 262.8
click at [72, 151] on div at bounding box center [73, 154] width 2 height 27
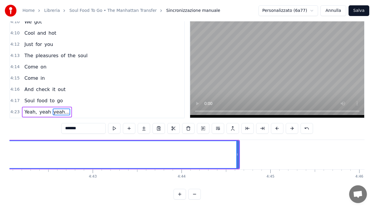
scroll to position [0, 25071]
click at [247, 153] on div at bounding box center [247, 154] width 0 height 29
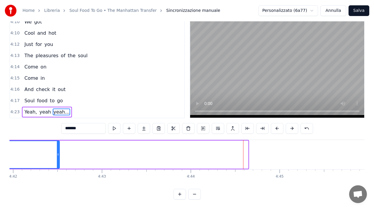
drag, startPoint x: 247, startPoint y: 157, endPoint x: 58, endPoint y: 152, distance: 188.9
click at [58, 152] on div at bounding box center [58, 154] width 2 height 27
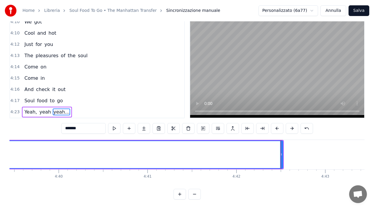
scroll to position [0, 24846]
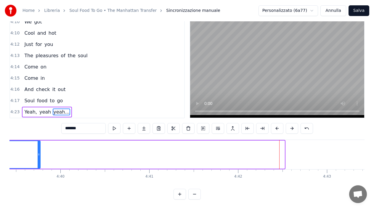
drag, startPoint x: 283, startPoint y: 153, endPoint x: 38, endPoint y: 157, distance: 244.6
click at [38, 157] on div at bounding box center [39, 154] width 2 height 27
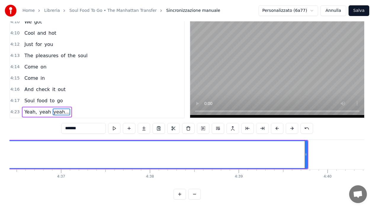
scroll to position [0, 24572]
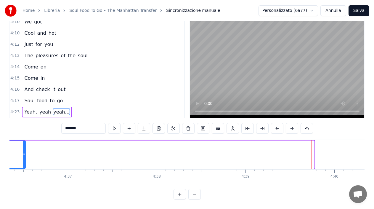
drag, startPoint x: 312, startPoint y: 150, endPoint x: 23, endPoint y: 161, distance: 289.2
click at [23, 161] on div at bounding box center [24, 154] width 2 height 27
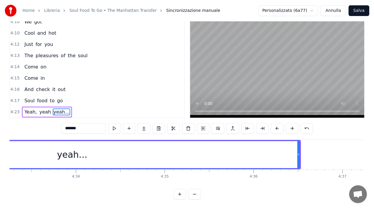
scroll to position [0, 24294]
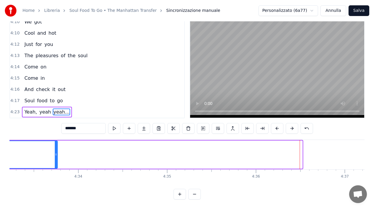
drag, startPoint x: 302, startPoint y: 160, endPoint x: 57, endPoint y: 159, distance: 245.1
click at [57, 159] on div at bounding box center [56, 154] width 2 height 27
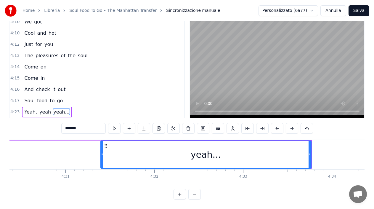
scroll to position [0, 24022]
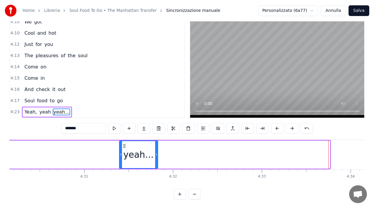
drag, startPoint x: 330, startPoint y: 157, endPoint x: 157, endPoint y: 161, distance: 172.2
click at [157, 161] on div at bounding box center [156, 154] width 2 height 27
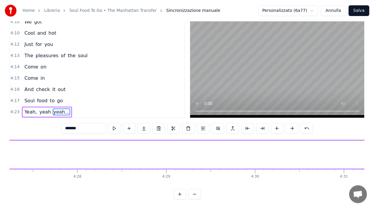
scroll to position [0, 23725]
click at [25, 111] on div "Yeah, yeah yeah..." at bounding box center [47, 112] width 50 height 11
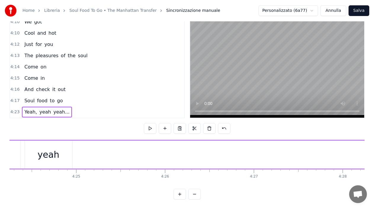
scroll to position [0, 23417]
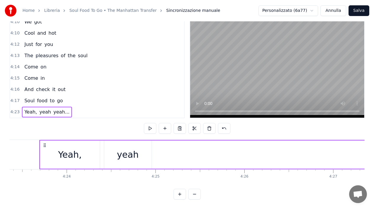
click at [39, 108] on span "yeah" at bounding box center [45, 111] width 13 height 7
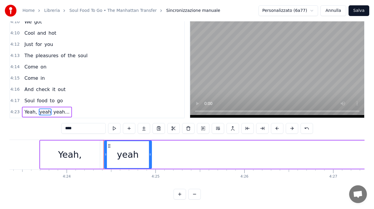
click at [53, 108] on span "yeah..." at bounding box center [61, 111] width 17 height 7
type input "*******"
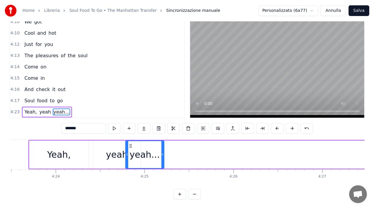
scroll to position [0, 23425]
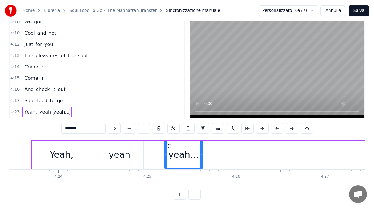
drag, startPoint x: 44, startPoint y: 140, endPoint x: 168, endPoint y: 150, distance: 124.5
click at [168, 150] on div "yeah..." at bounding box center [184, 154] width 38 height 27
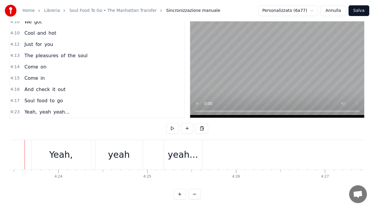
scroll to position [0, 23411]
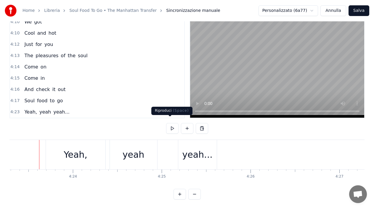
click at [167, 125] on button at bounding box center [172, 128] width 12 height 11
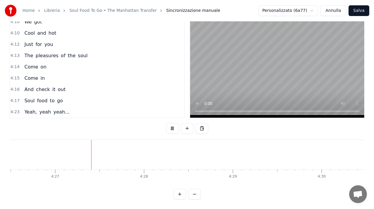
scroll to position [0, 23708]
click at [167, 124] on button at bounding box center [172, 128] width 12 height 11
click at [179, 142] on div "yeah..." at bounding box center [184, 154] width 39 height 29
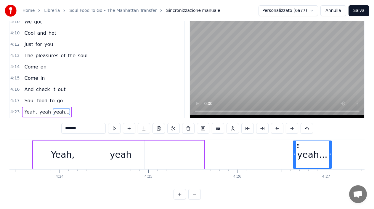
drag, startPoint x: 171, startPoint y: 142, endPoint x: 298, endPoint y: 150, distance: 128.0
click at [298, 150] on div "yeah..." at bounding box center [313, 154] width 38 height 27
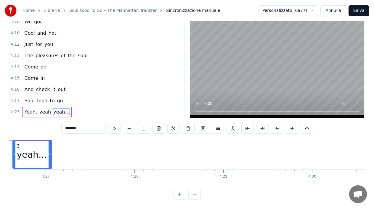
scroll to position [0, 23708]
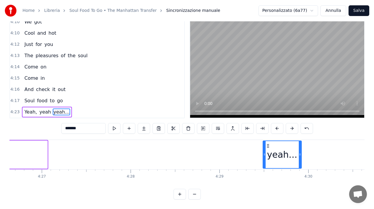
drag, startPoint x: 14, startPoint y: 141, endPoint x: 269, endPoint y: 158, distance: 254.9
click at [269, 158] on div "yeah..." at bounding box center [282, 154] width 38 height 27
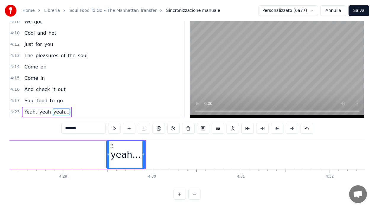
scroll to position [0, 23874]
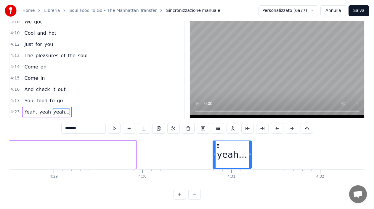
drag, startPoint x: 102, startPoint y: 141, endPoint x: 218, endPoint y: 148, distance: 116.1
click at [218, 148] on div "yeah..." at bounding box center [232, 154] width 38 height 27
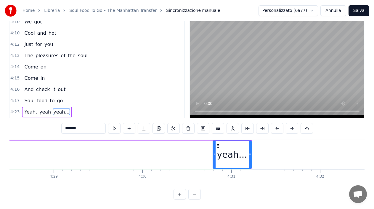
click at [219, 143] on icon at bounding box center [218, 145] width 5 height 5
click at [153, 125] on button at bounding box center [159, 128] width 12 height 11
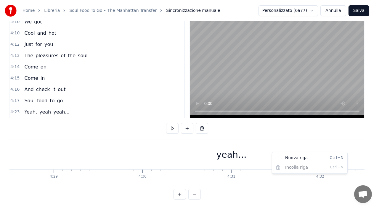
click at [238, 153] on html "Home Libreria Soul Food To Go • The Manhattan Transfer Sincronizzazione manuale…" at bounding box center [189, 96] width 379 height 226
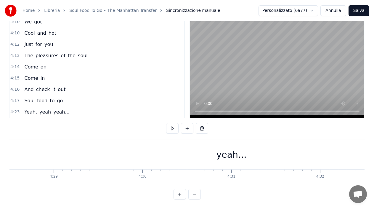
click at [236, 140] on div "yeah..." at bounding box center [232, 154] width 39 height 29
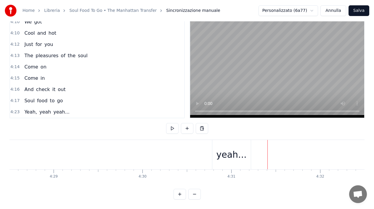
click at [230, 148] on div "yeah..." at bounding box center [231, 154] width 30 height 13
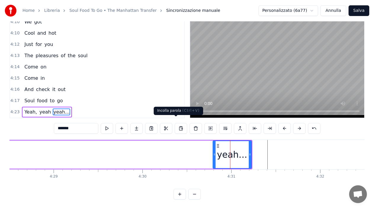
click at [178, 124] on button at bounding box center [181, 128] width 12 height 11
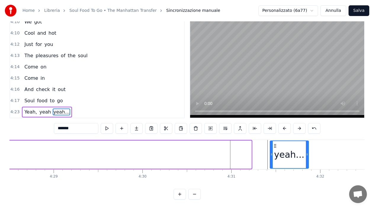
drag, startPoint x: 219, startPoint y: 141, endPoint x: 276, endPoint y: 142, distance: 57.2
click at [276, 143] on icon at bounding box center [275, 145] width 5 height 5
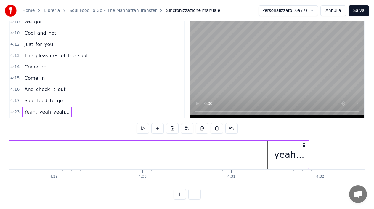
click at [279, 140] on div "yeah..." at bounding box center [289, 154] width 39 height 28
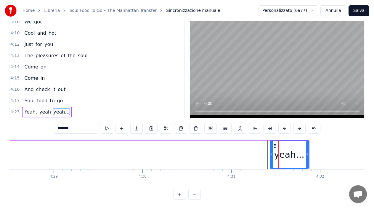
click at [305, 143] on div "yeah..." at bounding box center [290, 154] width 38 height 27
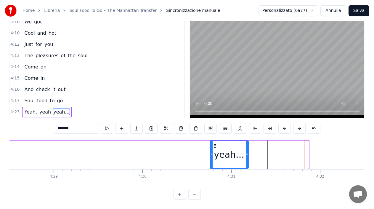
drag, startPoint x: 276, startPoint y: 142, endPoint x: 216, endPoint y: 143, distance: 60.2
click at [216, 143] on div "yeah..." at bounding box center [229, 154] width 38 height 27
click at [25, 108] on span "Yeah," at bounding box center [31, 111] width 14 height 7
type input "*****"
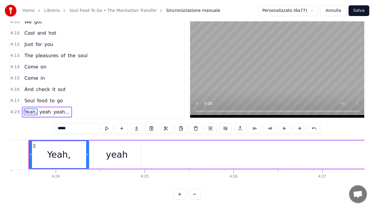
scroll to position [0, 23417]
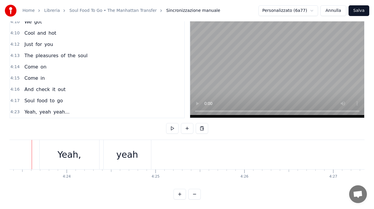
scroll to position [0, 23409]
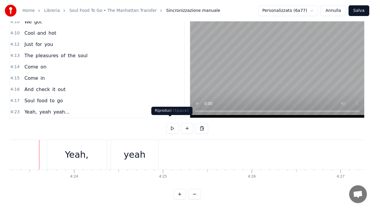
click at [169, 123] on button at bounding box center [172, 128] width 12 height 11
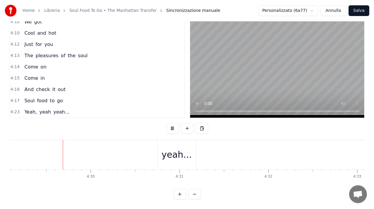
scroll to position [0, 23961]
click at [9, 181] on div "Home Libreria Soul Food To Go • The Manhattan Transfer Sincronizzazione manuale…" at bounding box center [187, 91] width 374 height 217
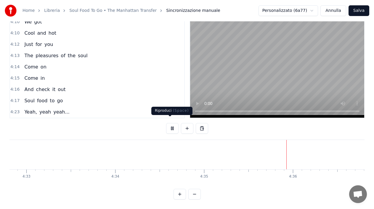
click at [168, 124] on button at bounding box center [172, 128] width 12 height 11
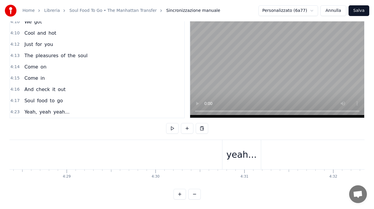
scroll to position [0, 23842]
click at [261, 158] on div "yeah..." at bounding box center [261, 154] width 39 height 29
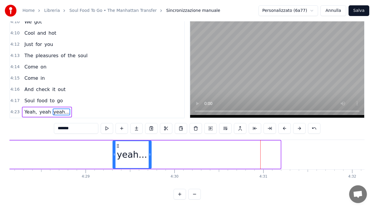
drag, startPoint x: 246, startPoint y: 141, endPoint x: 117, endPoint y: 139, distance: 129.3
click at [117, 143] on icon at bounding box center [118, 145] width 5 height 5
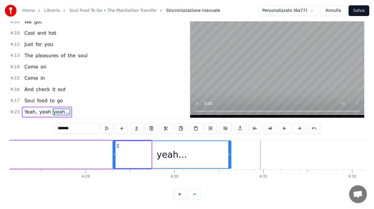
drag, startPoint x: 152, startPoint y: 154, endPoint x: 231, endPoint y: 155, distance: 78.3
click at [231, 155] on div at bounding box center [230, 154] width 2 height 27
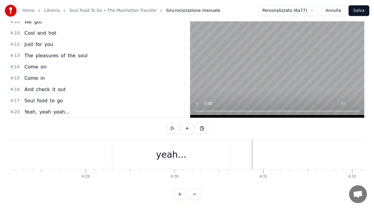
click at [197, 155] on div "yeah..." at bounding box center [171, 154] width 118 height 29
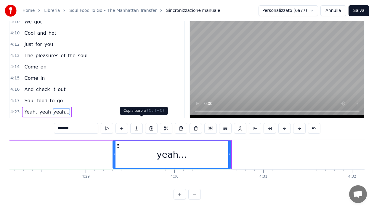
click at [145, 124] on button at bounding box center [151, 128] width 12 height 11
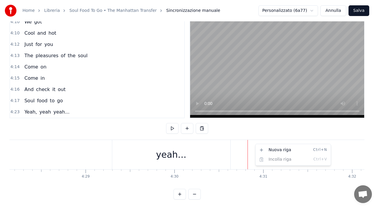
click at [231, 126] on html "Home Libreria Soul Food To Go • The Manhattan Transfer Sincronizzazione manuale…" at bounding box center [189, 96] width 379 height 226
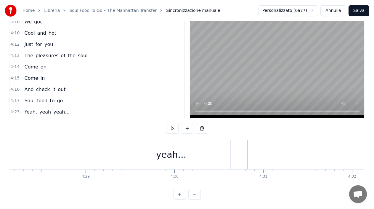
click at [167, 141] on div "yeah..." at bounding box center [171, 154] width 118 height 29
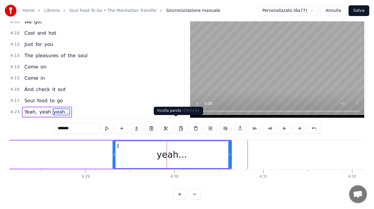
click at [176, 125] on button at bounding box center [181, 128] width 12 height 11
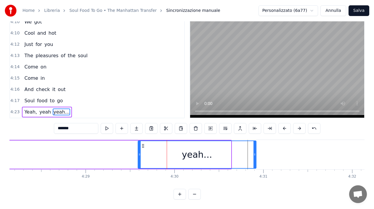
drag, startPoint x: 127, startPoint y: 140, endPoint x: 144, endPoint y: 138, distance: 16.7
click at [144, 143] on icon at bounding box center [143, 145] width 5 height 5
click at [141, 141] on div "yeah..." at bounding box center [197, 154] width 118 height 27
click at [141, 143] on icon at bounding box center [143, 145] width 5 height 5
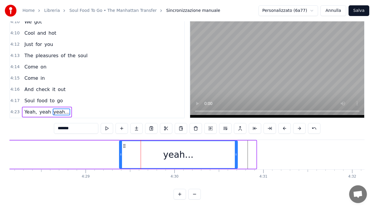
drag, startPoint x: 142, startPoint y: 140, endPoint x: 123, endPoint y: 143, distance: 18.8
click at [123, 143] on icon at bounding box center [124, 145] width 5 height 5
click at [98, 106] on div "4:23 Yeah, yeah yeah..." at bounding box center [97, 111] width 174 height 11
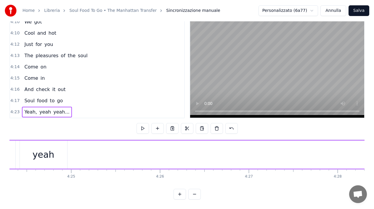
scroll to position [0, 23417]
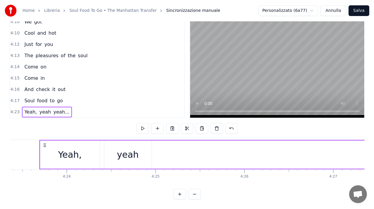
click at [57, 108] on span "yeah..." at bounding box center [61, 111] width 17 height 7
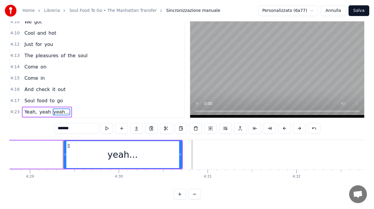
scroll to position [0, 23922]
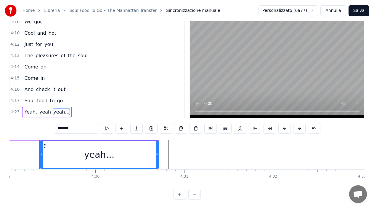
click at [87, 106] on div "4:23 Yeah, yeah yeah..." at bounding box center [97, 111] width 174 height 11
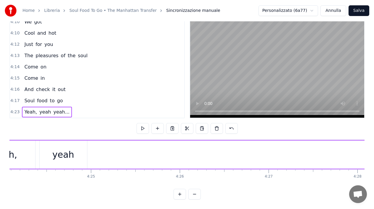
scroll to position [0, 23417]
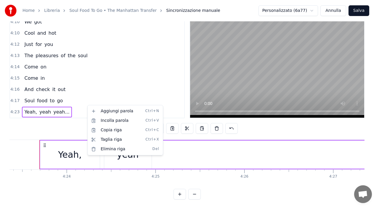
click at [80, 107] on html "Home Libreria Soul Food To Go • The Manhattan Transfer Sincronizzazione manuale…" at bounding box center [189, 96] width 379 height 226
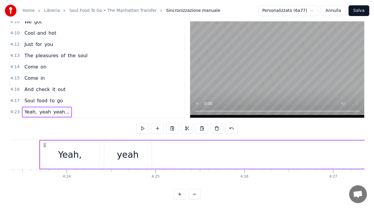
click at [98, 110] on div "4:23 Yeah, yeah yeah..." at bounding box center [97, 111] width 174 height 11
click at [60, 108] on span "yeah..." at bounding box center [61, 111] width 17 height 7
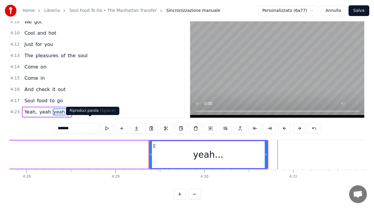
scroll to position [0, 23922]
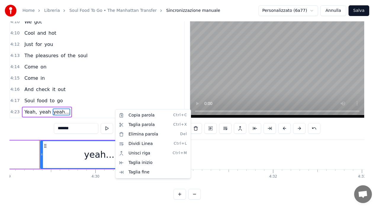
click at [144, 87] on html "Home Libreria Soul Food To Go • The Manhattan Transfer Sincronizzazione manuale…" at bounding box center [189, 96] width 379 height 226
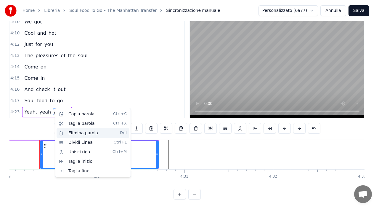
click at [79, 132] on div "Elimina parola Del" at bounding box center [93, 132] width 73 height 9
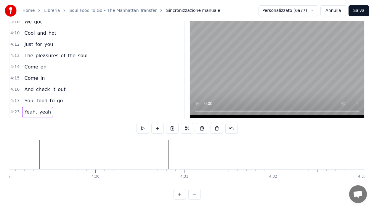
click at [59, 111] on div "4:23 Yeah, yeah" at bounding box center [97, 111] width 174 height 11
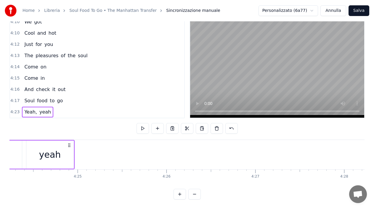
scroll to position [0, 23417]
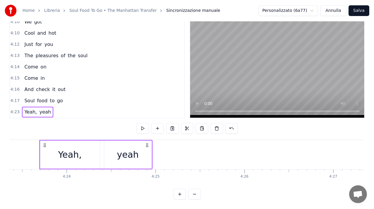
click at [22, 109] on div "Yeah, yeah" at bounding box center [37, 112] width 31 height 11
click at [22, 112] on div "Yeah, yeah" at bounding box center [37, 112] width 31 height 11
click at [25, 111] on div "Yeah, yeah" at bounding box center [37, 112] width 31 height 11
click at [29, 111] on div "Yeah, yeah" at bounding box center [37, 112] width 31 height 11
click at [43, 143] on icon at bounding box center [44, 145] width 5 height 5
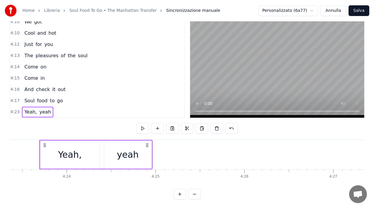
click at [44, 145] on circle at bounding box center [44, 145] width 0 height 0
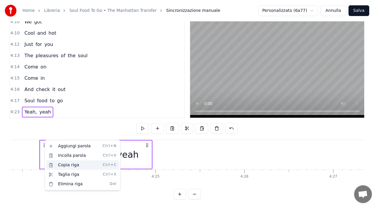
click at [81, 163] on div "Copia riga Ctrl+C" at bounding box center [82, 164] width 73 height 9
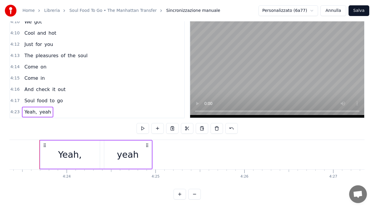
click at [85, 110] on div "4:23 Yeah, yeah" at bounding box center [97, 111] width 174 height 11
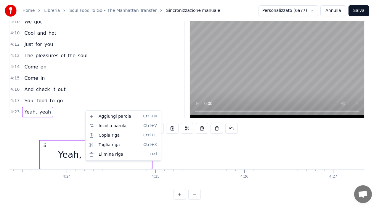
click at [117, 96] on html "Home Libreria Soul Food To Go • The Manhattan Transfer Sincronizzazione manuale…" at bounding box center [189, 96] width 379 height 226
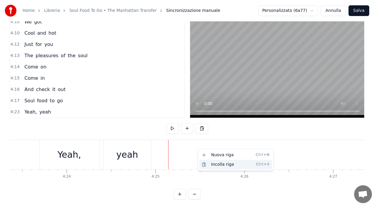
click at [221, 165] on div "Incolla riga Ctrl+V" at bounding box center [235, 164] width 73 height 9
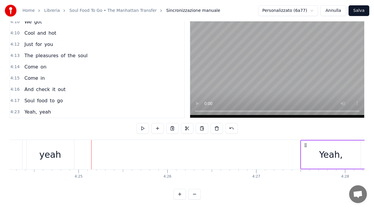
scroll to position [0, 23497]
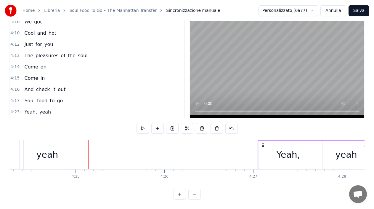
drag, startPoint x: 182, startPoint y: 138, endPoint x: 262, endPoint y: 139, distance: 80.6
click at [262, 143] on icon at bounding box center [263, 145] width 5 height 5
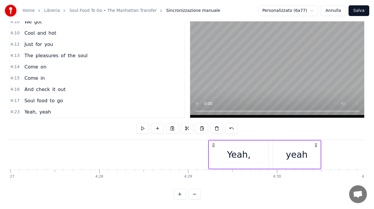
drag, startPoint x: 61, startPoint y: 140, endPoint x: 213, endPoint y: 150, distance: 152.4
click at [213, 150] on div "Yeah, yeah" at bounding box center [264, 154] width 113 height 29
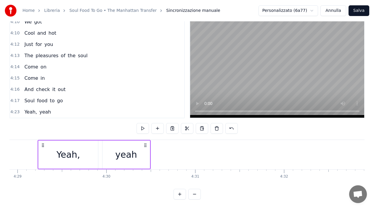
scroll to position [0, 23918]
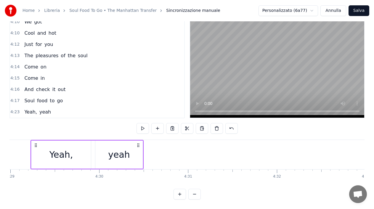
click at [116, 148] on div "yeah" at bounding box center [119, 154] width 22 height 13
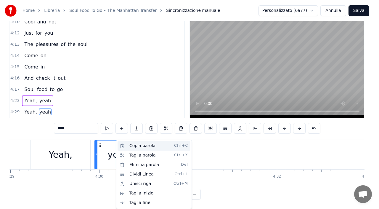
click at [131, 144] on div "Copia parola Ctrl+C" at bounding box center [154, 145] width 73 height 9
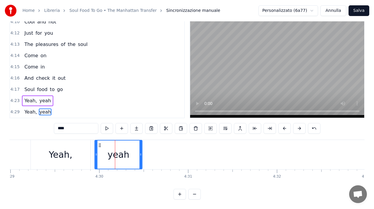
click at [47, 107] on div "Yeah, yeah" at bounding box center [37, 112] width 31 height 11
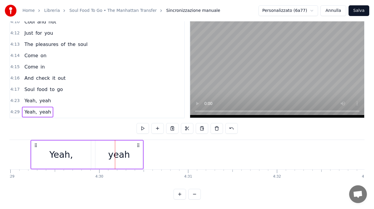
scroll to position [0, 23909]
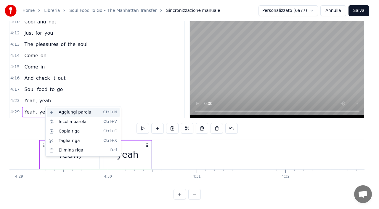
click at [50, 110] on div "Aggiungi parola Ctrl+N" at bounding box center [83, 112] width 73 height 9
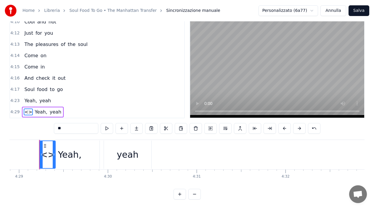
drag, startPoint x: 24, startPoint y: 104, endPoint x: 40, endPoint y: 103, distance: 15.7
click at [48, 108] on div "<> Yeah, yeah" at bounding box center [43, 112] width 42 height 11
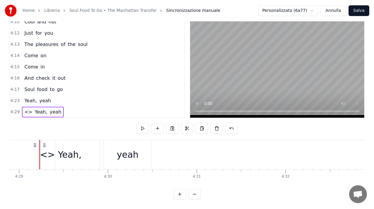
click at [28, 108] on span "<>" at bounding box center [28, 111] width 9 height 7
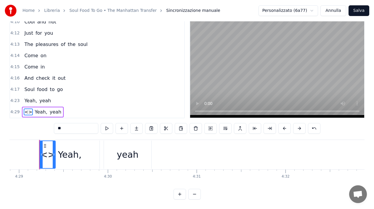
click at [28, 108] on span "<>" at bounding box center [28, 111] width 9 height 7
click at [44, 155] on div "<>" at bounding box center [47, 154] width 15 height 13
drag, startPoint x: 50, startPoint y: 125, endPoint x: 0, endPoint y: 122, distance: 49.8
click at [0, 122] on div "Home Libreria Soul Food To Go • The Manhattan Transfer Sincronizzazione manuale…" at bounding box center [187, 91] width 374 height 217
type input "*****"
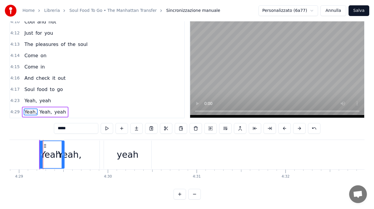
click at [88, 100] on div "4:23 Yeah, yeah" at bounding box center [97, 100] width 174 height 11
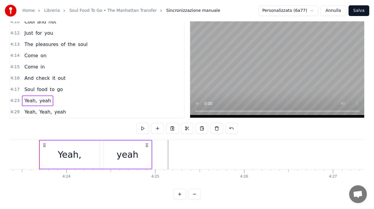
scroll to position [0, 23417]
click at [28, 108] on span "Yeah," at bounding box center [31, 111] width 14 height 7
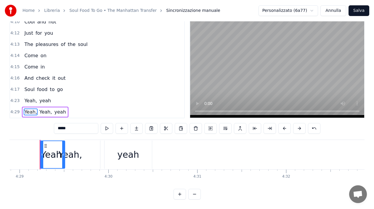
scroll to position [0, 23909]
click at [74, 152] on div "Yeah," at bounding box center [70, 154] width 24 height 13
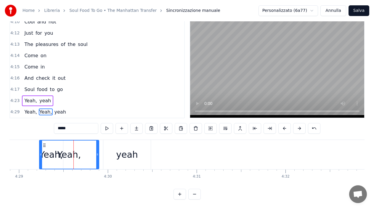
click at [88, 151] on div "Yeah," at bounding box center [69, 154] width 59 height 28
click at [71, 150] on div "Yeah," at bounding box center [69, 154] width 24 height 13
click at [42, 108] on span "Yeah," at bounding box center [46, 111] width 14 height 7
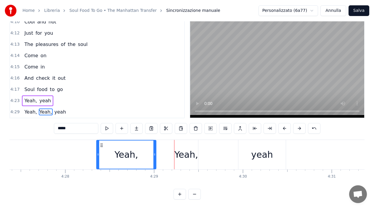
scroll to position [0, 23773]
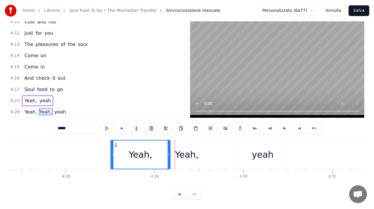
drag, startPoint x: 64, startPoint y: 141, endPoint x: 115, endPoint y: 154, distance: 52.8
click at [115, 154] on div "Yeah," at bounding box center [140, 154] width 59 height 28
click at [242, 146] on div "yeah" at bounding box center [262, 154] width 47 height 29
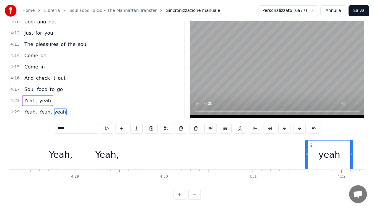
scroll to position [0, 23854]
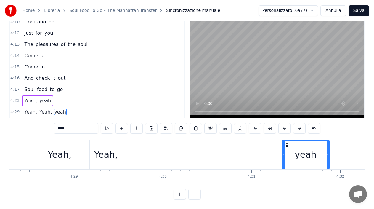
drag, startPoint x: 245, startPoint y: 140, endPoint x: 287, endPoint y: 139, distance: 43.0
click at [287, 143] on icon at bounding box center [287, 145] width 5 height 5
click at [95, 148] on div "Yeah," at bounding box center [106, 154] width 24 height 13
type input "*****"
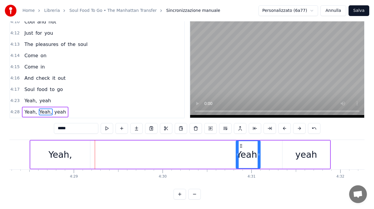
drag, startPoint x: 99, startPoint y: 140, endPoint x: 240, endPoint y: 140, distance: 141.4
click at [240, 143] on icon at bounding box center [241, 145] width 5 height 5
drag, startPoint x: 256, startPoint y: 152, endPoint x: 294, endPoint y: 153, distance: 37.9
click at [294, 153] on div "Yeah, Yeah, yeah" at bounding box center [180, 154] width 301 height 29
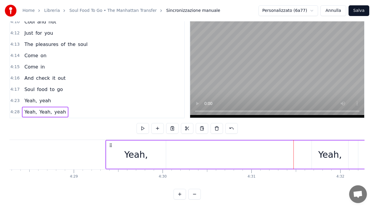
drag, startPoint x: 39, startPoint y: 141, endPoint x: 110, endPoint y: 142, distance: 71.1
click at [110, 143] on icon at bounding box center [110, 145] width 5 height 5
click at [242, 152] on div "Yeah, Yeah, yeah" at bounding box center [256, 154] width 301 height 29
click at [143, 153] on div "Yeah," at bounding box center [136, 154] width 24 height 13
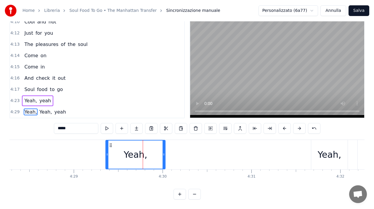
click at [267, 153] on div "Yeah, Yeah, yeah" at bounding box center [256, 154] width 301 height 29
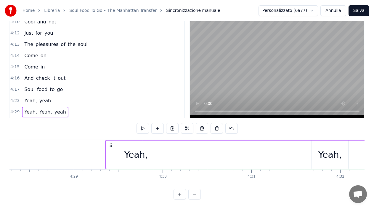
click at [315, 133] on div "0:37 My, my 0:39 Oh the feelin′ 0:42 Of the sound 0:44 Precious and real and 0:…" at bounding box center [186, 107] width 355 height 186
click at [317, 140] on div "Yeah," at bounding box center [330, 154] width 36 height 28
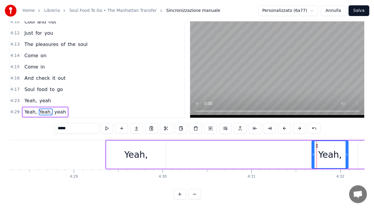
drag, startPoint x: 317, startPoint y: 140, endPoint x: 252, endPoint y: 145, distance: 65.4
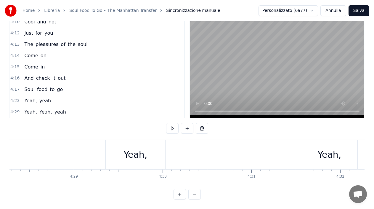
click at [317, 141] on div "Yeah," at bounding box center [330, 154] width 36 height 29
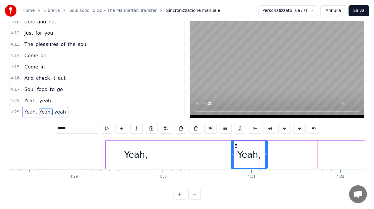
drag, startPoint x: 317, startPoint y: 140, endPoint x: 236, endPoint y: 147, distance: 81.2
click at [236, 147] on div "Yeah," at bounding box center [249, 154] width 36 height 27
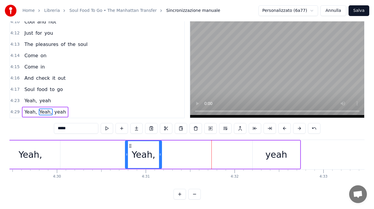
scroll to position [0, 23961]
click at [273, 151] on div "yeah" at bounding box center [276, 154] width 22 height 13
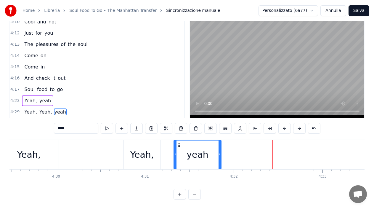
drag, startPoint x: 256, startPoint y: 140, endPoint x: 179, endPoint y: 147, distance: 77.6
click at [179, 147] on div "yeah" at bounding box center [197, 154] width 47 height 28
click at [29, 97] on span "Yeah," at bounding box center [31, 100] width 14 height 7
type input "*****"
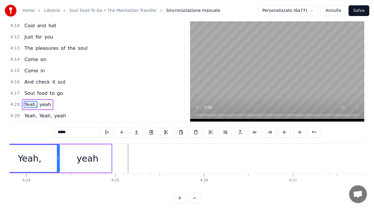
scroll to position [0, 23417]
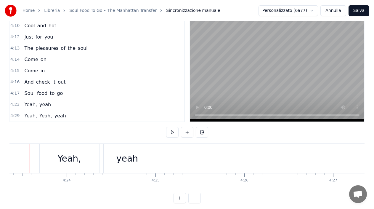
scroll to position [0, 23407]
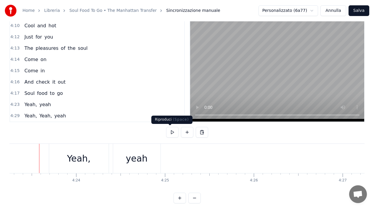
click at [170, 133] on button at bounding box center [172, 132] width 12 height 11
click at [171, 131] on button at bounding box center [172, 132] width 12 height 11
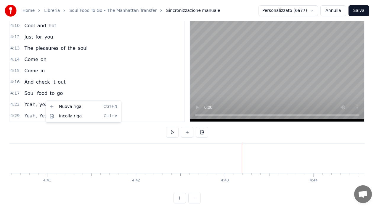
click at [39, 100] on html "Home Libreria Soul Food To Go • The Manhattan Transfer Sincronizzazione manuale…" at bounding box center [189, 100] width 379 height 226
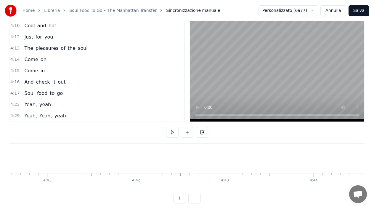
click at [29, 101] on span "Yeah," at bounding box center [31, 104] width 14 height 7
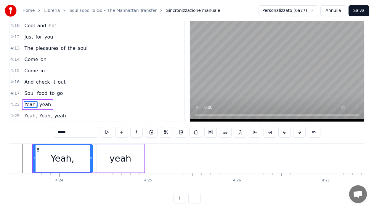
click at [42, 101] on span "yeah" at bounding box center [45, 104] width 13 height 7
type input "****"
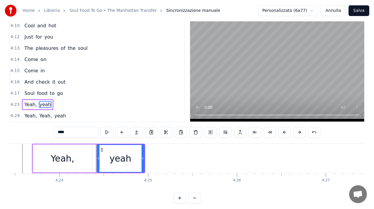
scroll to position [0, 23417]
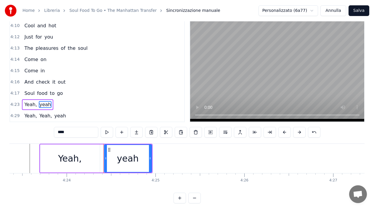
click at [45, 99] on div "Yeah, yeah" at bounding box center [37, 104] width 31 height 11
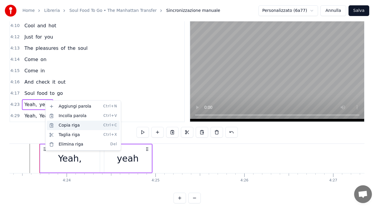
click at [67, 125] on div "Copia riga Ctrl+C" at bounding box center [83, 125] width 73 height 9
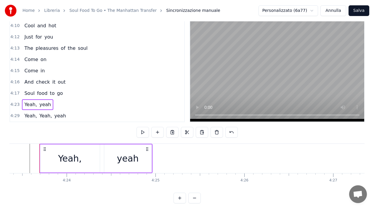
click at [91, 119] on div "4:29 Yeah, Yeah, yeah" at bounding box center [97, 115] width 174 height 11
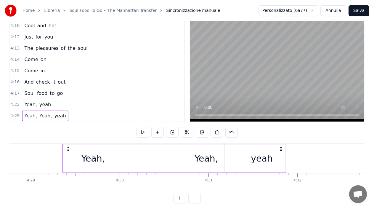
scroll to position [0, 23921]
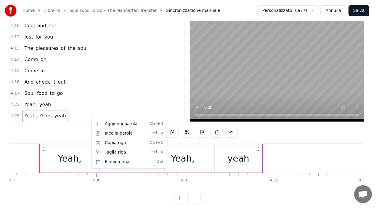
click at [140, 109] on html "Home Libreria Soul Food To Go • The Manhattan Transfer Sincronizzazione manuale…" at bounding box center [189, 100] width 379 height 226
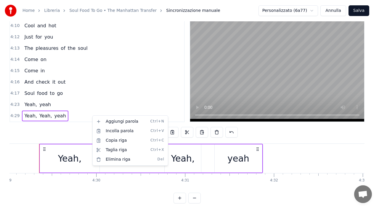
click at [60, 115] on div "Yeah, Yeah, yeah" at bounding box center [45, 116] width 46 height 11
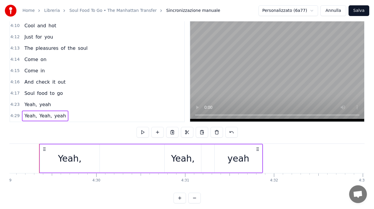
click at [60, 111] on div "Yeah, Yeah, yeah" at bounding box center [45, 116] width 46 height 11
click at [60, 119] on div "Yeah, Yeah, yeah" at bounding box center [45, 116] width 46 height 11
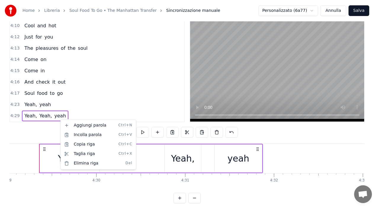
click at [47, 105] on html "Home Libreria Soul Food To Go • The Manhattan Transfer Sincronizzazione manuale…" at bounding box center [189, 100] width 379 height 226
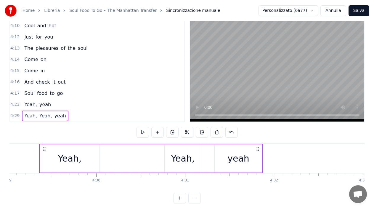
click at [47, 101] on div "Yeah, yeah" at bounding box center [37, 104] width 31 height 11
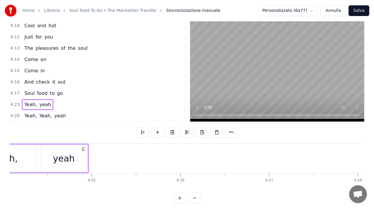
scroll to position [0, 23417]
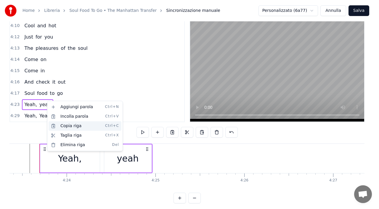
click at [69, 127] on div "Copia riga Ctrl+C" at bounding box center [85, 125] width 73 height 9
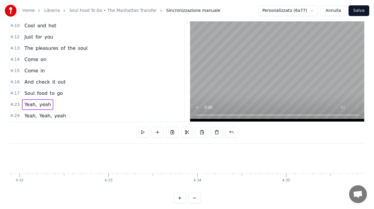
scroll to position [0, 24199]
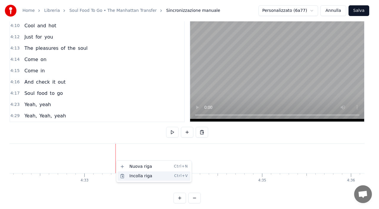
click at [125, 176] on div "Incolla riga Ctrl+V" at bounding box center [154, 175] width 73 height 9
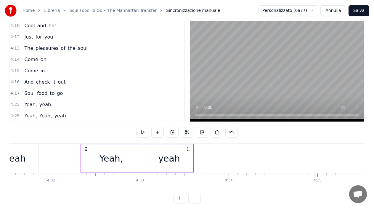
scroll to position [0, 24141]
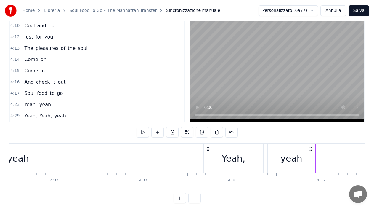
drag, startPoint x: 113, startPoint y: 150, endPoint x: 208, endPoint y: 161, distance: 95.4
click at [208, 161] on div "Yeah, yeah" at bounding box center [259, 158] width 113 height 29
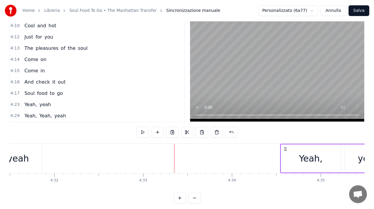
drag, startPoint x: 248, startPoint y: 150, endPoint x: 285, endPoint y: 148, distance: 37.4
click at [285, 148] on icon at bounding box center [285, 149] width 5 height 5
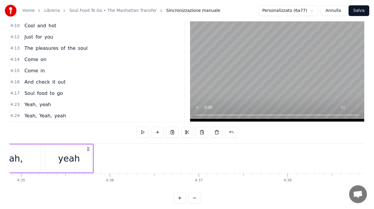
scroll to position [0, 24344]
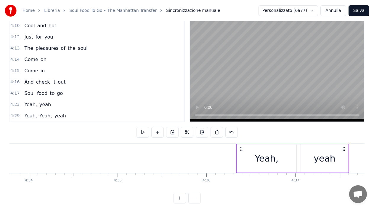
drag, startPoint x: 83, startPoint y: 150, endPoint x: 242, endPoint y: 154, distance: 159.2
click at [242, 154] on div "Yeah, yeah" at bounding box center [292, 158] width 113 height 29
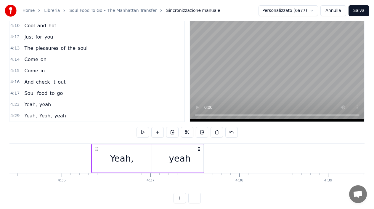
scroll to position [0, 24392]
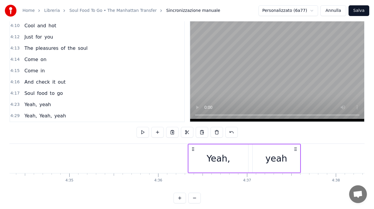
drag, startPoint x: 190, startPoint y: 147, endPoint x: 213, endPoint y: 151, distance: 22.9
click at [213, 151] on div "Yeah," at bounding box center [219, 158] width 60 height 28
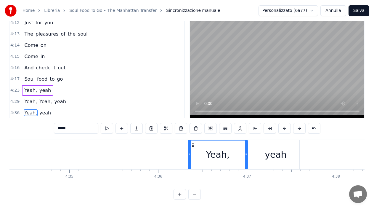
scroll to position [1000, 0]
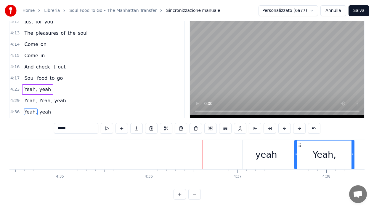
drag, startPoint x: 235, startPoint y: 141, endPoint x: 310, endPoint y: 135, distance: 74.7
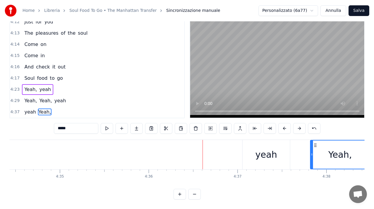
scroll to position [0, 24407]
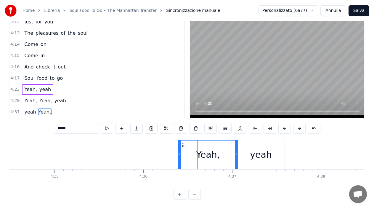
drag, startPoint x: 309, startPoint y: 140, endPoint x: 183, endPoint y: 142, distance: 126.9
click at [183, 143] on icon at bounding box center [183, 145] width 5 height 5
click at [196, 163] on div "Yeah," at bounding box center [208, 154] width 59 height 28
click at [270, 162] on div "yeah" at bounding box center [260, 154] width 47 height 29
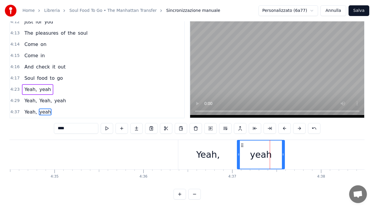
click at [235, 160] on div "Yeah," at bounding box center [208, 154] width 60 height 29
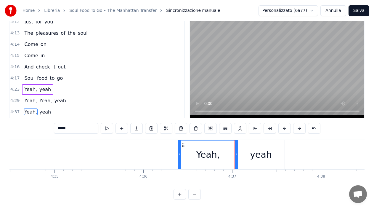
click at [256, 160] on div "yeah" at bounding box center [260, 154] width 47 height 29
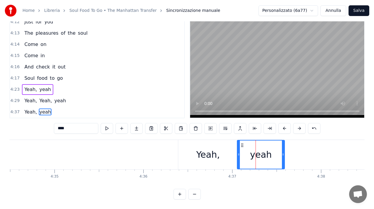
click at [207, 159] on div "Yeah," at bounding box center [208, 154] width 60 height 29
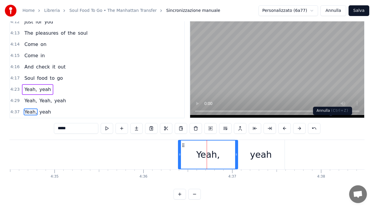
click at [321, 123] on button at bounding box center [314, 128] width 12 height 11
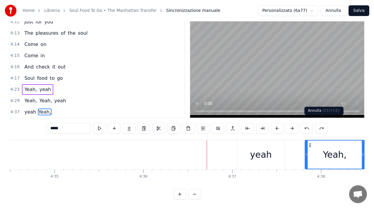
click at [313, 123] on button at bounding box center [307, 128] width 12 height 11
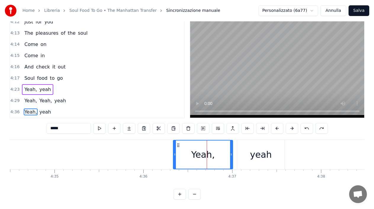
click at [313, 123] on button at bounding box center [307, 128] width 12 height 11
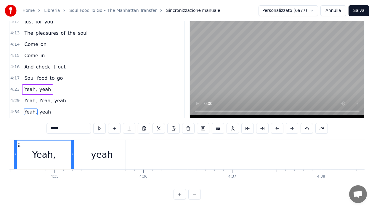
click at [57, 162] on div "Yeah," at bounding box center [44, 154] width 59 height 28
click at [98, 155] on div "yeah" at bounding box center [102, 154] width 22 height 13
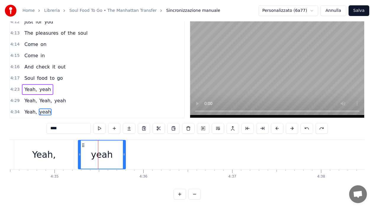
click at [61, 161] on div "Yeah," at bounding box center [44, 154] width 60 height 29
type input "*****"
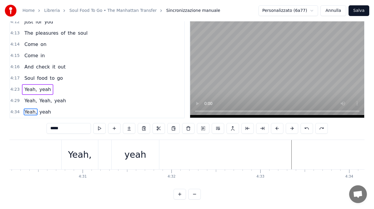
scroll to position [0, 24016]
click at [61, 158] on div "Yeah, Yeah, yeah" at bounding box center [56, 154] width 224 height 29
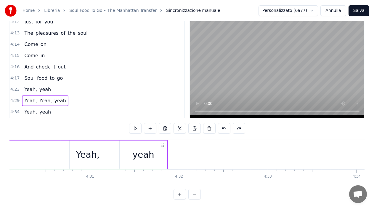
click at [62, 148] on div "Yeah, Yeah, yeah" at bounding box center [56, 154] width 224 height 29
click at [129, 125] on button at bounding box center [135, 128] width 12 height 11
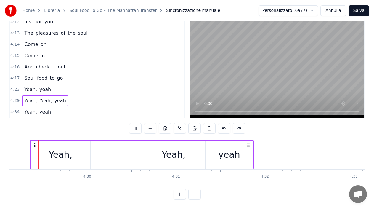
scroll to position [0, 23928]
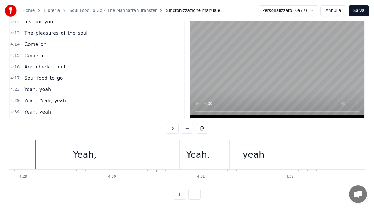
scroll to position [0, 23901]
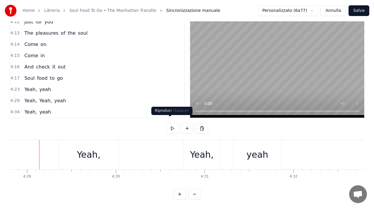
click at [171, 125] on button at bounding box center [172, 128] width 12 height 11
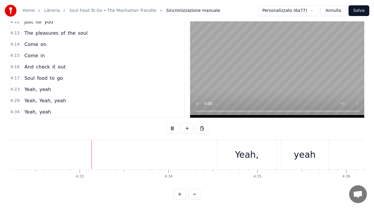
scroll to position [0, 24207]
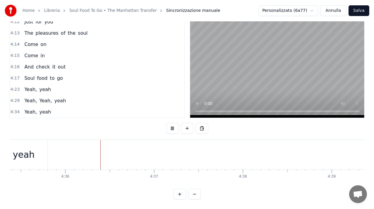
click at [171, 125] on button at bounding box center [172, 128] width 12 height 11
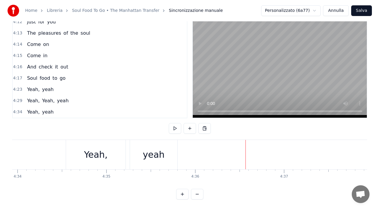
scroll to position [0, 24320]
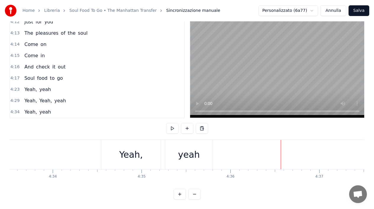
click at [115, 148] on div "Yeah," at bounding box center [131, 154] width 60 height 29
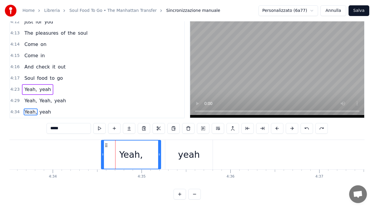
click at [39, 110] on span "yeah" at bounding box center [45, 111] width 13 height 7
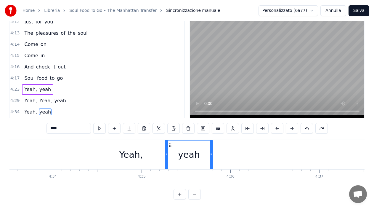
click at [41, 110] on span "yeah" at bounding box center [45, 111] width 13 height 7
drag, startPoint x: 170, startPoint y: 140, endPoint x: 162, endPoint y: 145, distance: 9.6
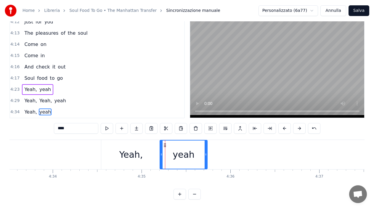
click at [141, 149] on div "Yeah," at bounding box center [131, 154] width 24 height 13
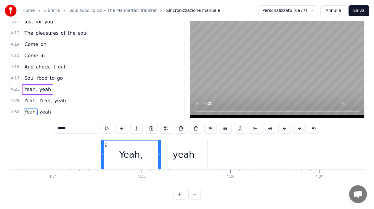
click at [166, 142] on div "yeah" at bounding box center [183, 154] width 47 height 29
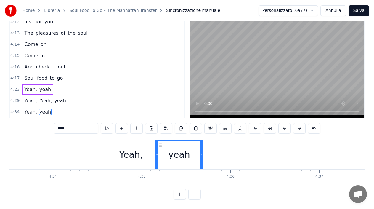
drag, startPoint x: 165, startPoint y: 140, endPoint x: 161, endPoint y: 141, distance: 4.5
click at [161, 143] on icon at bounding box center [160, 145] width 5 height 5
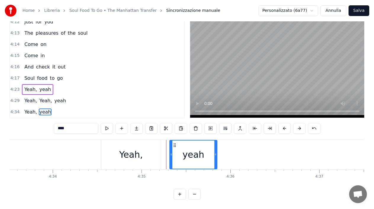
drag, startPoint x: 161, startPoint y: 141, endPoint x: 175, endPoint y: 141, distance: 14.2
click at [175, 146] on circle at bounding box center [175, 146] width 0 height 0
click at [114, 143] on div "Yeah," at bounding box center [131, 154] width 60 height 29
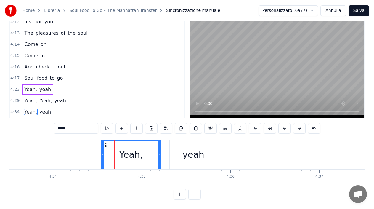
click at [176, 141] on div "yeah" at bounding box center [193, 154] width 47 height 29
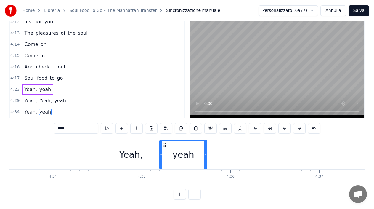
drag, startPoint x: 169, startPoint y: 139, endPoint x: 163, endPoint y: 140, distance: 6.0
click at [163, 143] on icon at bounding box center [164, 145] width 5 height 5
click at [163, 145] on circle at bounding box center [163, 145] width 0 height 0
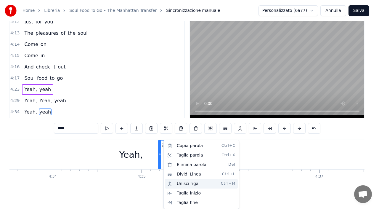
click at [184, 186] on div "Unisci riga Ctrl+M" at bounding box center [201, 183] width 73 height 9
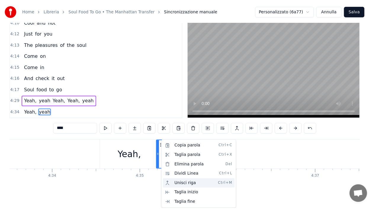
scroll to position [989, 0]
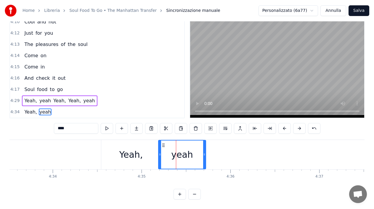
click at [145, 158] on div "Yeah," at bounding box center [131, 154] width 60 height 29
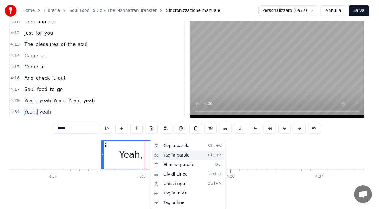
click at [165, 158] on div "Taglia parola Ctrl+X" at bounding box center [188, 155] width 73 height 9
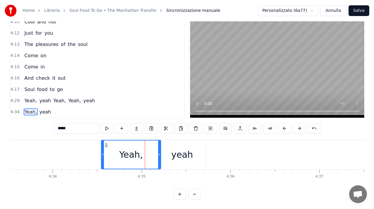
click at [148, 159] on div "Yeah," at bounding box center [131, 154] width 59 height 28
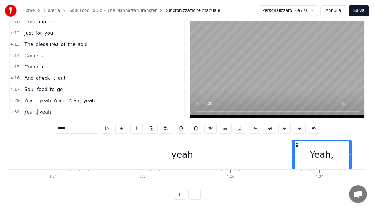
drag, startPoint x: 164, startPoint y: 143, endPoint x: 297, endPoint y: 143, distance: 132.8
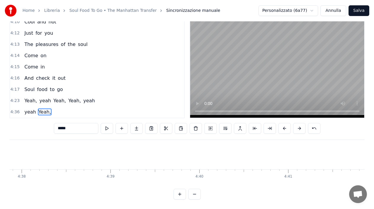
scroll to position [0, 24711]
click at [194, 198] on button at bounding box center [195, 194] width 12 height 11
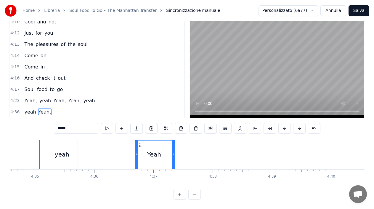
click at [195, 196] on button at bounding box center [195, 194] width 12 height 11
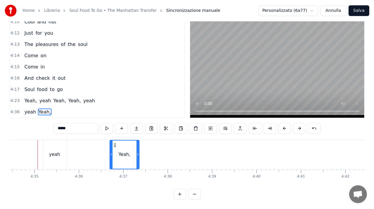
scroll to position [0, 12200]
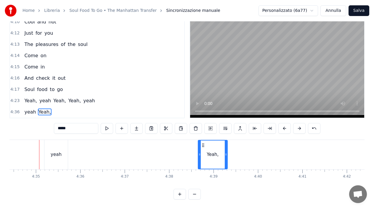
drag, startPoint x: 116, startPoint y: 140, endPoint x: 202, endPoint y: 142, distance: 86.9
click at [202, 143] on icon at bounding box center [203, 145] width 5 height 5
click at [47, 140] on div "yeah" at bounding box center [55, 154] width 23 height 29
type input "****"
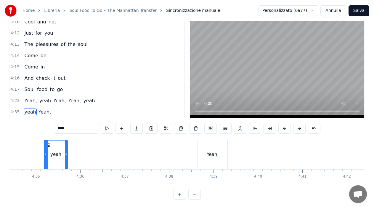
scroll to position [0, 12197]
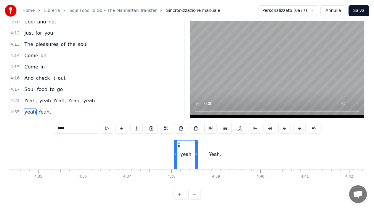
drag, startPoint x: 63, startPoint y: 147, endPoint x: 180, endPoint y: 146, distance: 116.8
click at [180, 146] on div "yeah" at bounding box center [186, 154] width 23 height 28
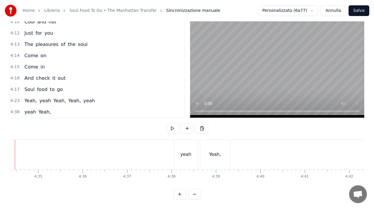
scroll to position [0, 12173]
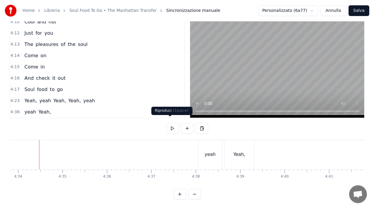
click at [168, 124] on button at bounding box center [172, 128] width 12 height 11
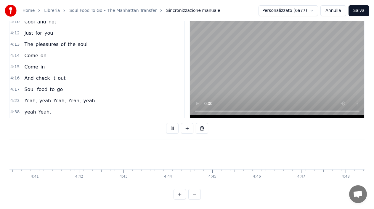
scroll to position [0, 12472]
click at [168, 124] on button at bounding box center [172, 128] width 12 height 11
click at [106, 140] on div "yeah" at bounding box center [112, 154] width 23 height 29
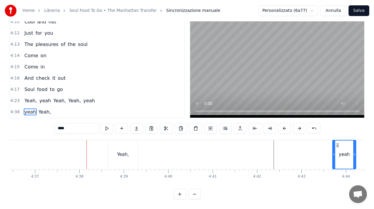
scroll to position [0, 12313]
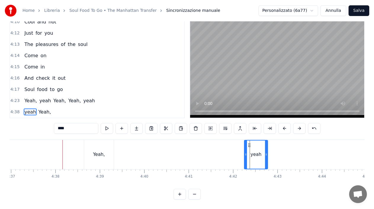
drag, startPoint x: 105, startPoint y: 140, endPoint x: 248, endPoint y: 141, distance: 143.5
click at [87, 140] on div "Yeah," at bounding box center [99, 154] width 30 height 29
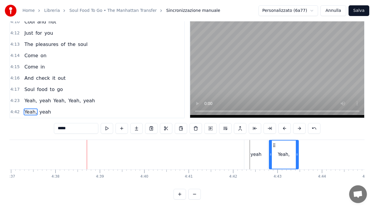
drag, startPoint x: 89, startPoint y: 139, endPoint x: 274, endPoint y: 140, distance: 185.0
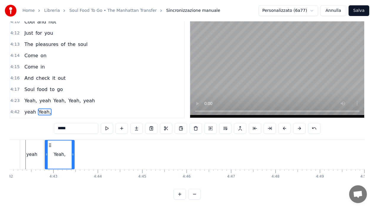
scroll to position [0, 12539]
click at [83, 97] on span "yeah" at bounding box center [89, 100] width 13 height 7
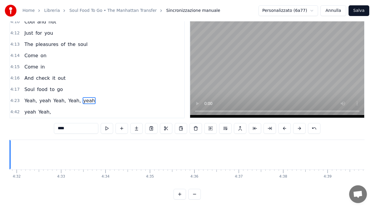
scroll to position [0, 12033]
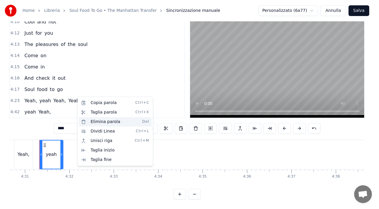
click at [95, 122] on div "Elimina parola Del" at bounding box center [115, 121] width 73 height 9
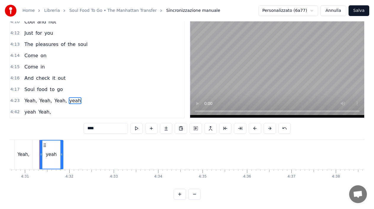
click at [29, 98] on span "Yeah," at bounding box center [31, 100] width 14 height 7
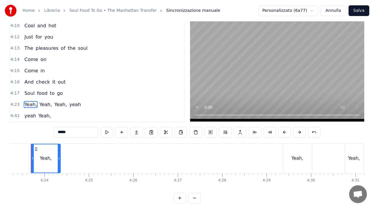
scroll to position [0, 11693]
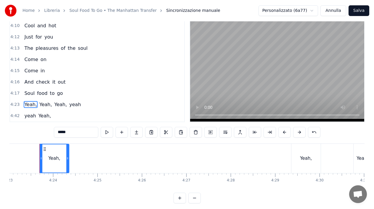
click at [29, 95] on span "Soul" at bounding box center [30, 93] width 12 height 7
type input "****"
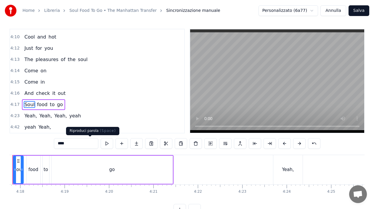
scroll to position [0, 11433]
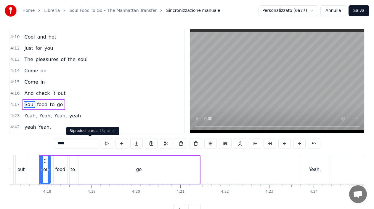
click at [101, 144] on button at bounding box center [107, 143] width 12 height 11
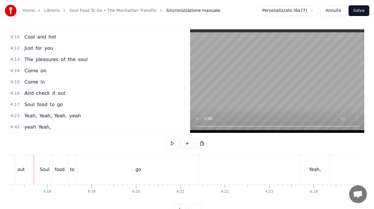
scroll to position [0, 11427]
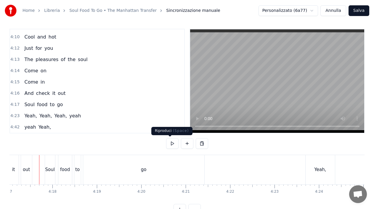
click at [168, 145] on button at bounding box center [172, 143] width 12 height 11
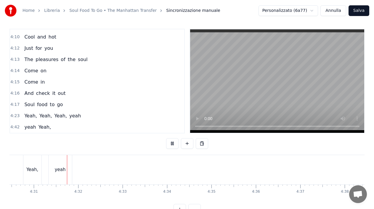
scroll to position [0, 12032]
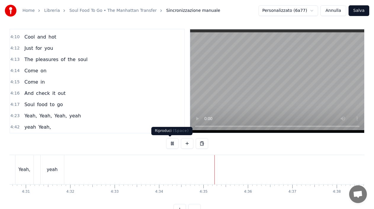
click at [172, 145] on button at bounding box center [172, 143] width 12 height 11
click at [24, 114] on span "Yeah," at bounding box center [31, 115] width 14 height 7
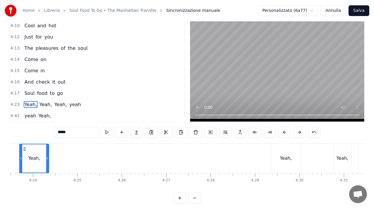
scroll to position [0, 11693]
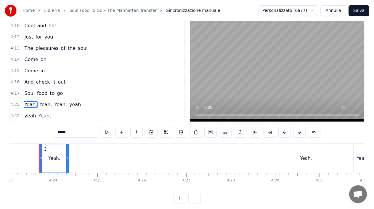
click at [26, 95] on span "Soul" at bounding box center [30, 93] width 12 height 7
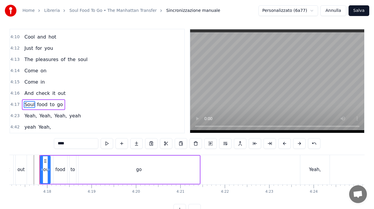
scroll to position [0, 11648]
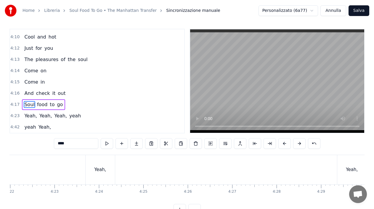
click at [110, 181] on div "Yeah," at bounding box center [101, 169] width 30 height 29
type input "*****"
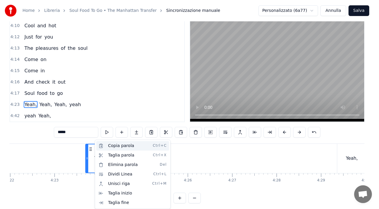
click at [107, 146] on div "Copia parola Ctrl+C" at bounding box center [132, 145] width 73 height 9
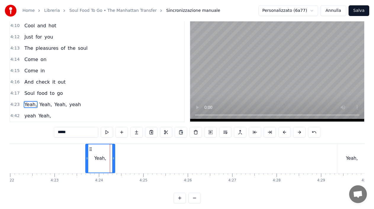
click at [117, 169] on div "Yeah, Yeah, Yeah, yeah" at bounding box center [267, 158] width 365 height 29
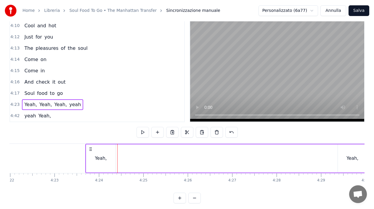
click at [120, 167] on div "Yeah, Yeah, Yeah, yeah" at bounding box center [267, 158] width 365 height 29
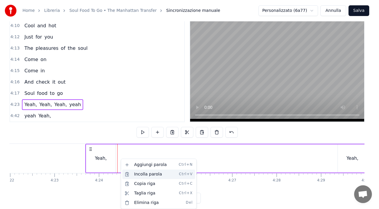
click at [137, 174] on div "Incolla parola Ctrl+V" at bounding box center [158, 174] width 73 height 9
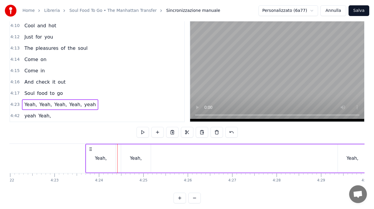
click at [126, 147] on div "Yeah," at bounding box center [136, 158] width 30 height 28
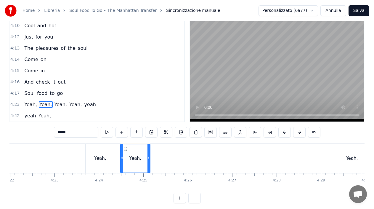
click at [126, 148] on icon at bounding box center [125, 149] width 5 height 5
click at [123, 149] on icon at bounding box center [123, 149] width 5 height 5
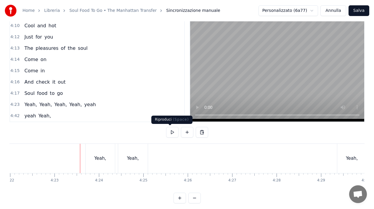
click at [168, 134] on button at bounding box center [172, 132] width 12 height 11
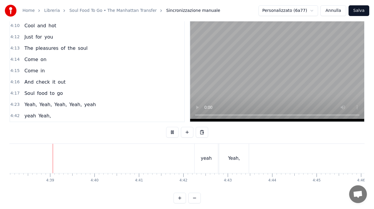
scroll to position [0, 12363]
click at [171, 133] on button at bounding box center [172, 132] width 12 height 11
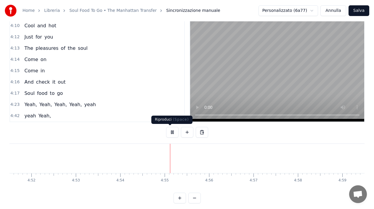
click at [172, 134] on button at bounding box center [172, 132] width 12 height 11
click at [25, 92] on span "Soul" at bounding box center [30, 93] width 12 height 7
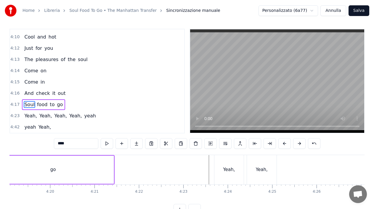
scroll to position [0, 11433]
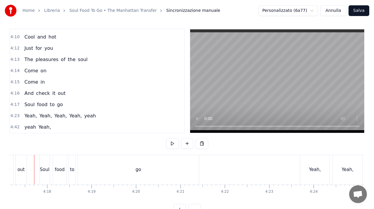
scroll to position [0, 11428]
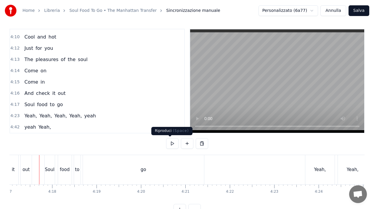
click at [173, 143] on button at bounding box center [172, 143] width 12 height 11
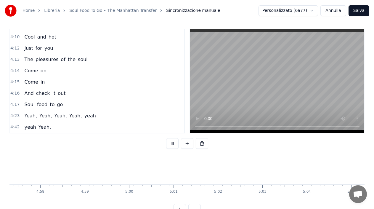
scroll to position [0, 13226]
click at [29, 68] on span "Come" at bounding box center [31, 70] width 15 height 7
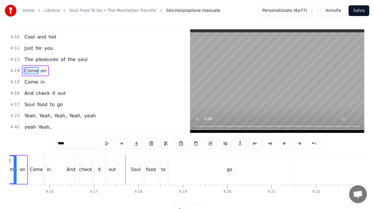
scroll to position [0, 11305]
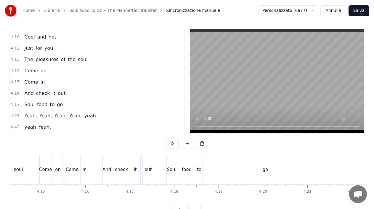
scroll to position [0, 11300]
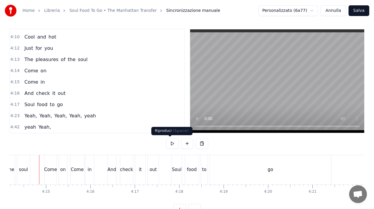
click at [171, 143] on button at bounding box center [172, 143] width 12 height 11
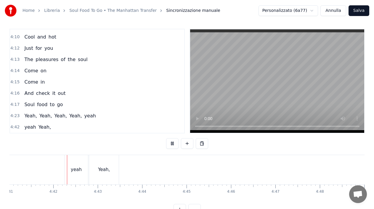
scroll to position [0, 12498]
click at [26, 96] on span "And" at bounding box center [29, 93] width 10 height 7
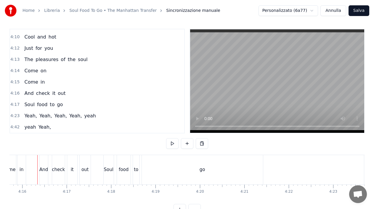
scroll to position [0, 11367]
click at [169, 142] on button at bounding box center [172, 143] width 12 height 11
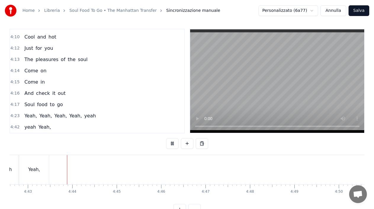
scroll to position [0, 12568]
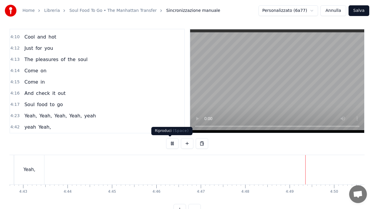
click at [168, 145] on button at bounding box center [172, 143] width 12 height 11
click at [84, 113] on span "yeah" at bounding box center [90, 115] width 13 height 7
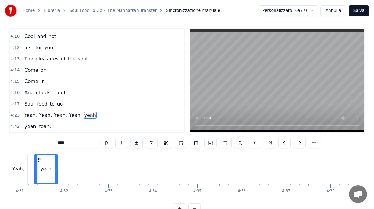
scroll to position [0, 12033]
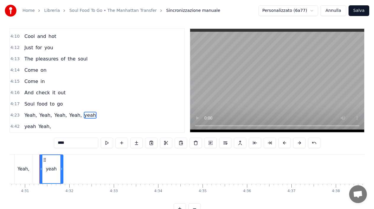
drag, startPoint x: 42, startPoint y: 141, endPoint x: 45, endPoint y: 156, distance: 15.5
click at [54, 141] on input "****" at bounding box center [76, 143] width 44 height 11
click at [54, 144] on input "***" at bounding box center [76, 143] width 44 height 11
click at [24, 126] on span "yeah" at bounding box center [30, 126] width 13 height 7
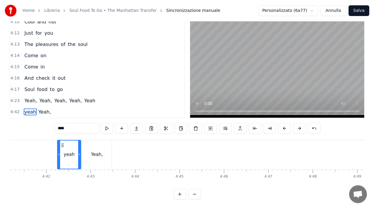
scroll to position [0, 12519]
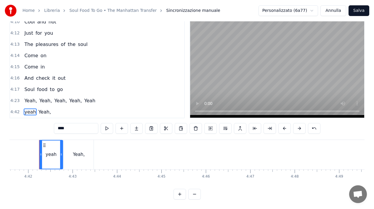
click at [54, 125] on input "****" at bounding box center [76, 128] width 44 height 11
click at [54, 123] on input "***" at bounding box center [76, 128] width 44 height 11
type input "****"
click at [365, 13] on button "Salva" at bounding box center [359, 10] width 21 height 11
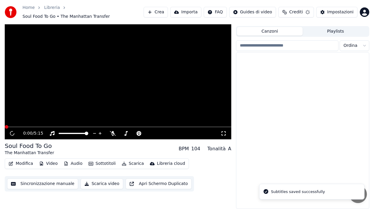
scroll to position [12, 0]
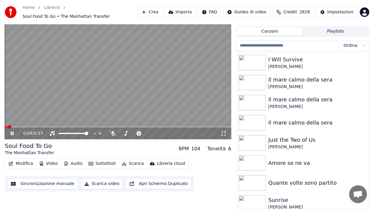
click at [12, 134] on icon at bounding box center [16, 133] width 14 height 5
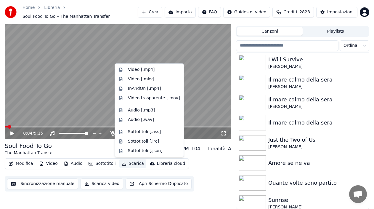
click at [133, 162] on button "Scarica" at bounding box center [132, 163] width 27 height 8
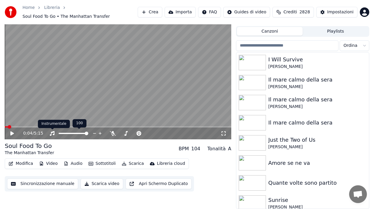
click at [53, 133] on icon at bounding box center [52, 133] width 6 height 5
click at [130, 164] on button "Scarica" at bounding box center [132, 163] width 27 height 8
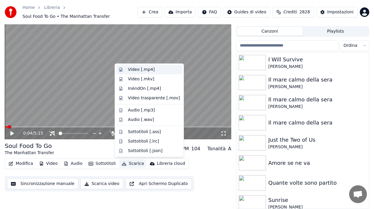
click at [137, 70] on div "Video [.mp4]" at bounding box center [141, 70] width 27 height 6
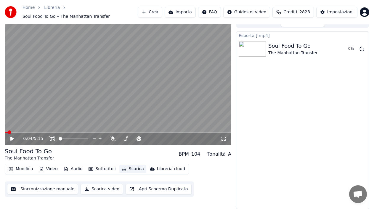
scroll to position [7, 0]
click at [342, 49] on button "Mostra" at bounding box center [345, 49] width 24 height 11
